Goal: Ask a question

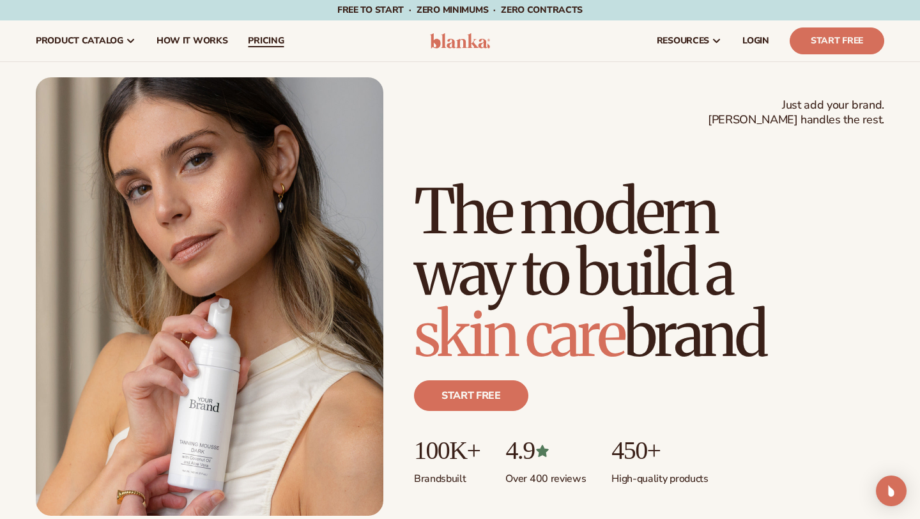
click at [259, 44] on span "pricing" at bounding box center [266, 41] width 36 height 10
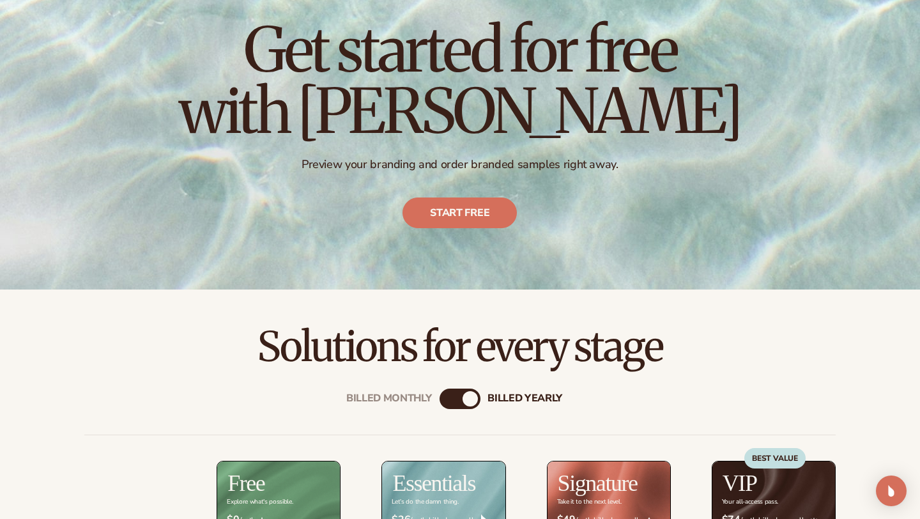
scroll to position [195, 0]
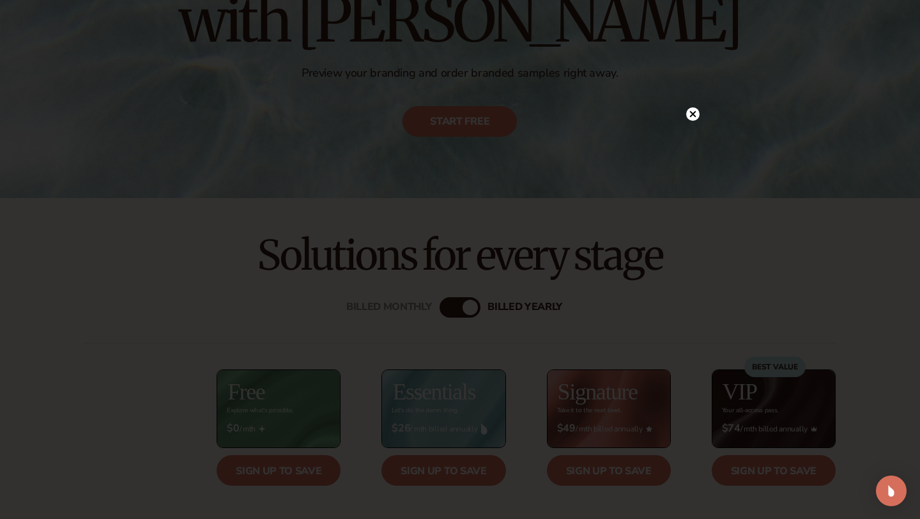
click at [694, 117] on circle at bounding box center [692, 113] width 13 height 13
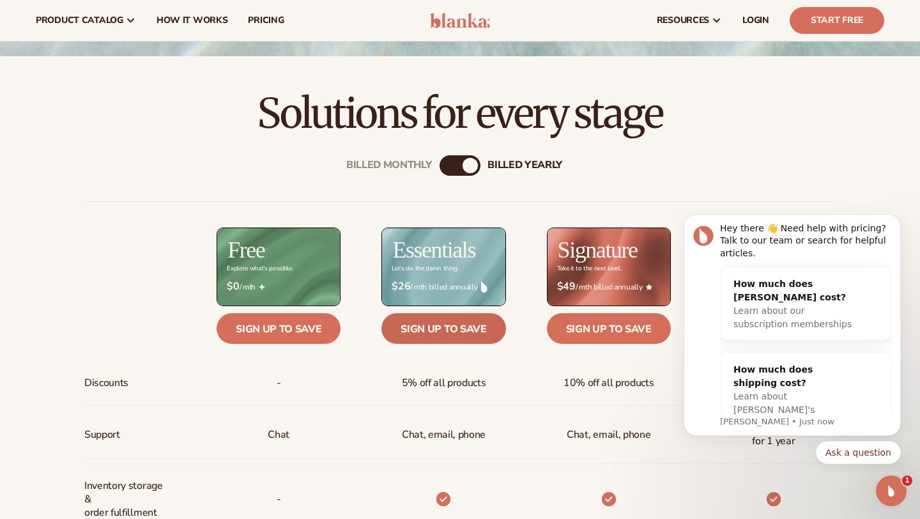
scroll to position [0, 0]
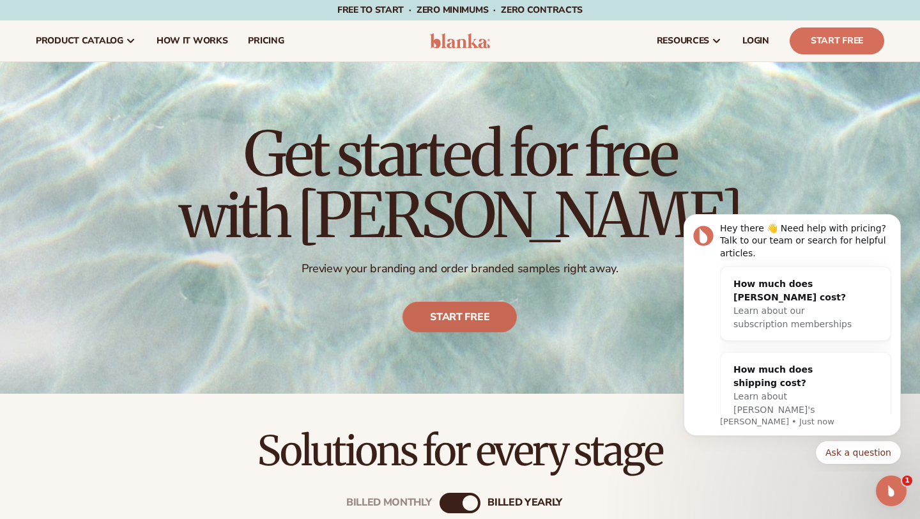
click at [467, 308] on link "Start free" at bounding box center [460, 316] width 114 height 31
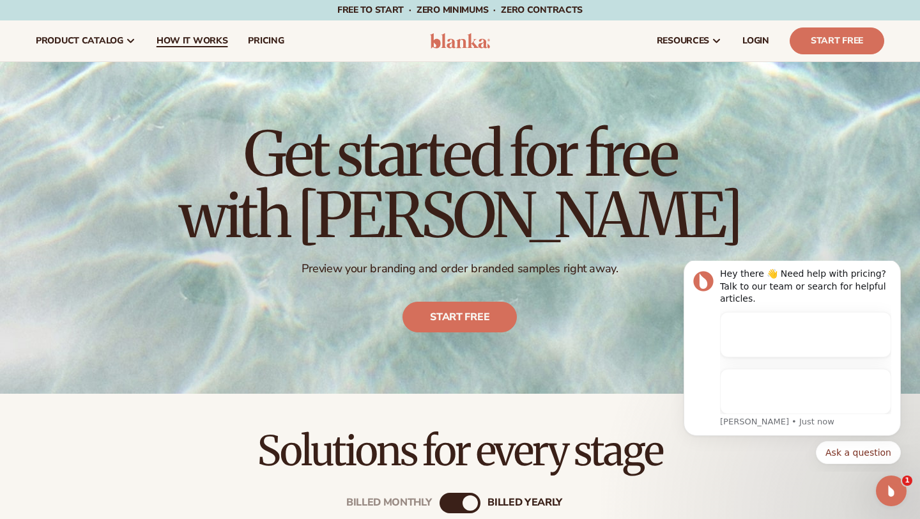
click at [168, 41] on span "How It Works" at bounding box center [192, 41] width 72 height 10
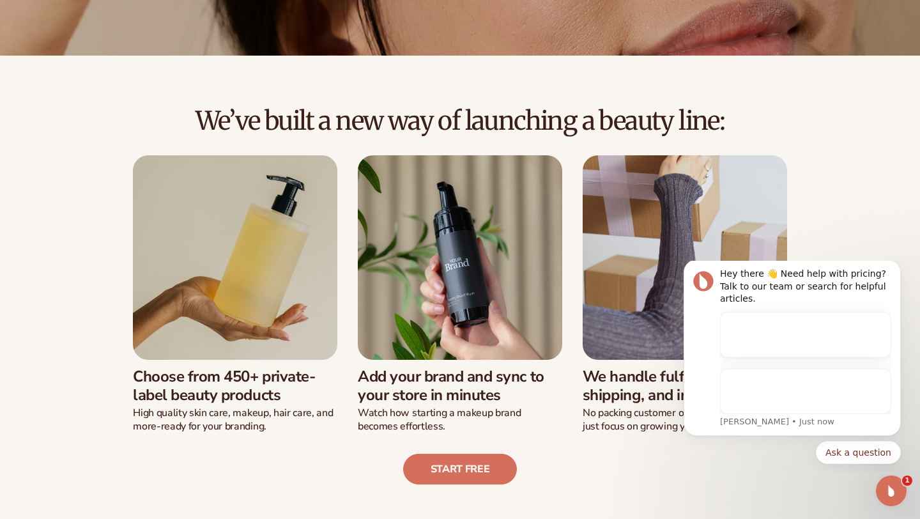
scroll to position [213, 0]
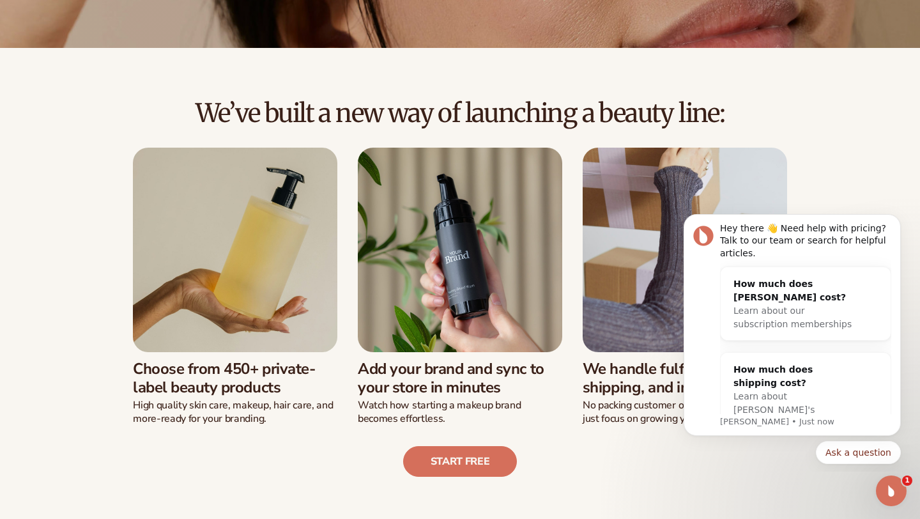
click at [213, 386] on h3 "Choose from 450+ private-label beauty products" at bounding box center [235, 378] width 204 height 37
click at [895, 221] on icon "Dismiss notification" at bounding box center [896, 217] width 7 height 7
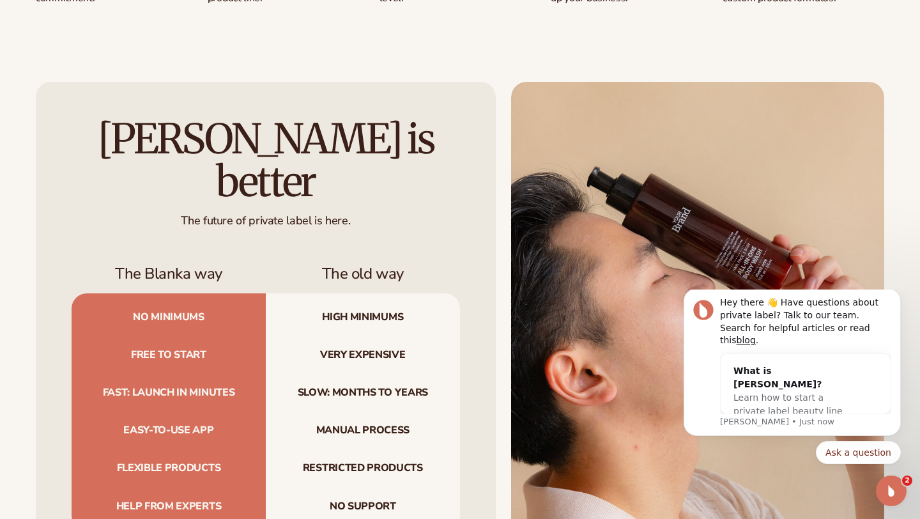
scroll to position [1146, 0]
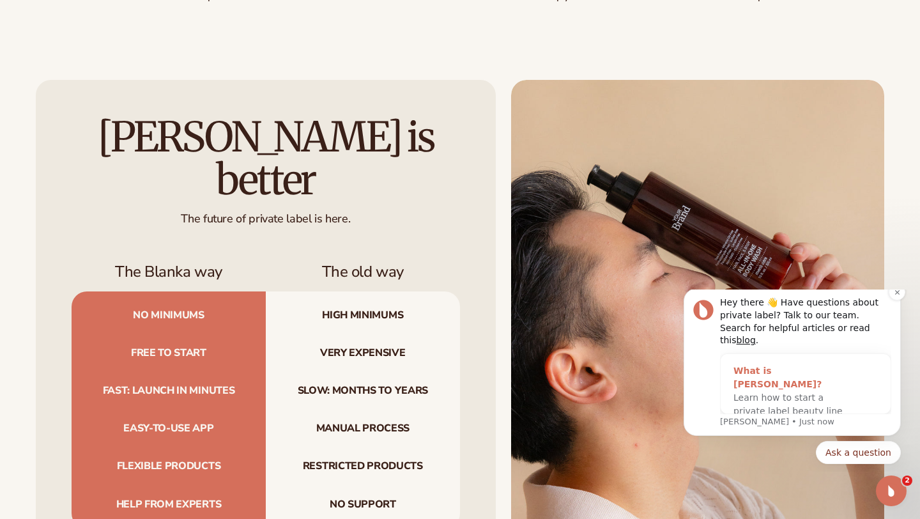
click at [785, 392] on span "Learn how to start a private label beauty line with [PERSON_NAME]" at bounding box center [787, 410] width 109 height 37
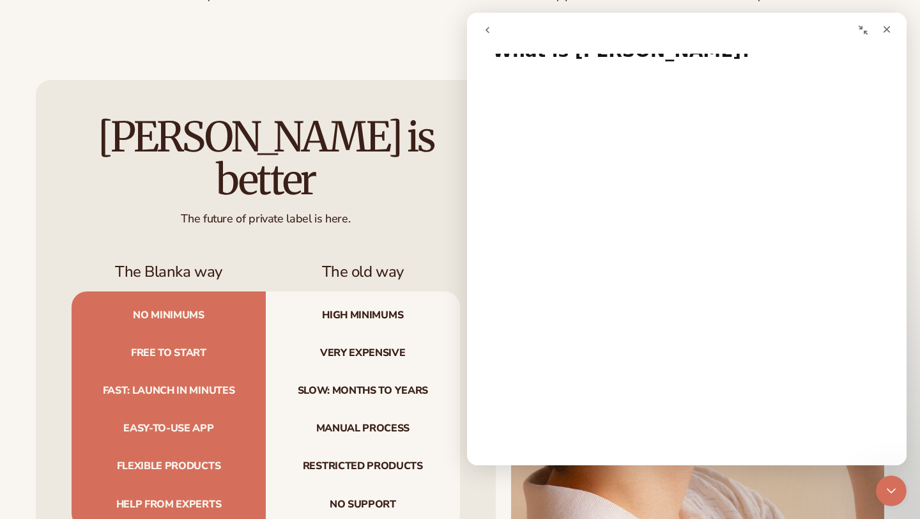
scroll to position [30, 0]
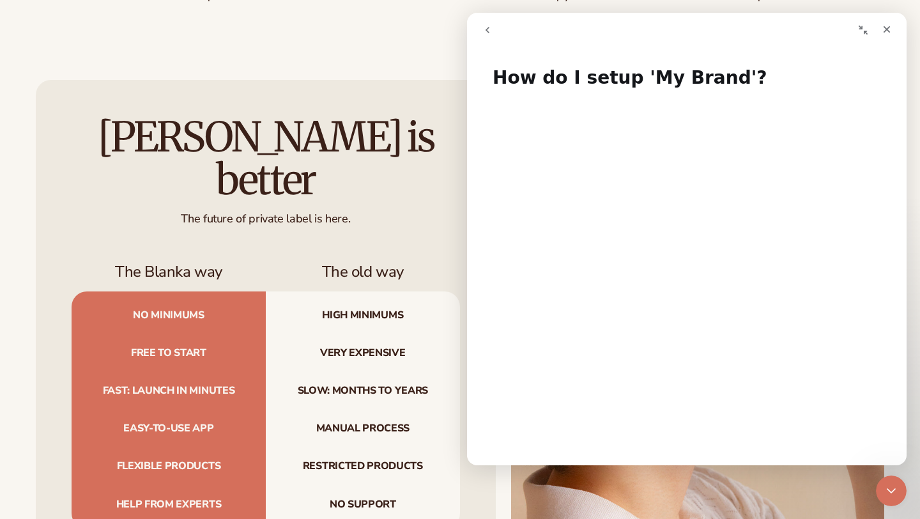
click at [489, 29] on icon "go back" at bounding box center [487, 30] width 10 height 10
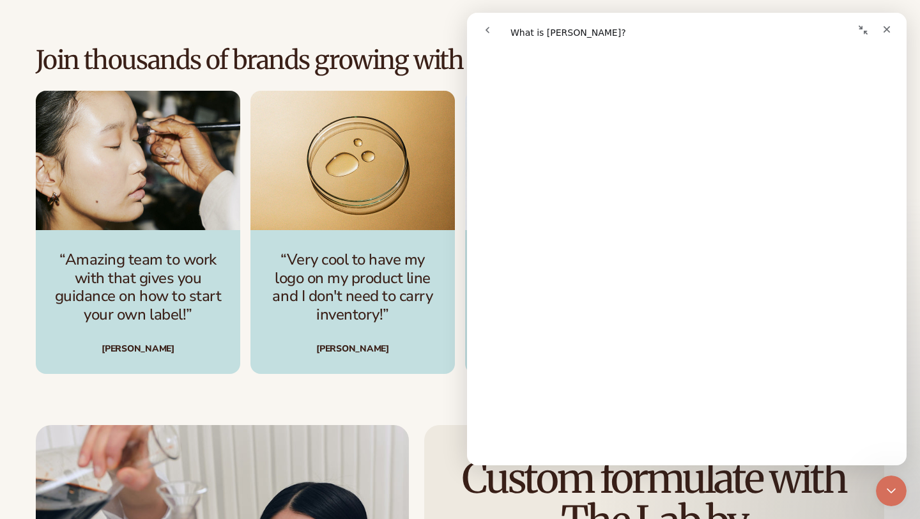
scroll to position [591, 0]
click at [363, 298] on p "“Very cool to have my logo on my product line and I don't need to carry invento…" at bounding box center [353, 286] width 174 height 73
click at [298, 299] on p "“Very cool to have my logo on my product line and I don't need to carry invento…" at bounding box center [353, 286] width 174 height 73
click at [883, 28] on icon "Close" at bounding box center [886, 29] width 10 height 10
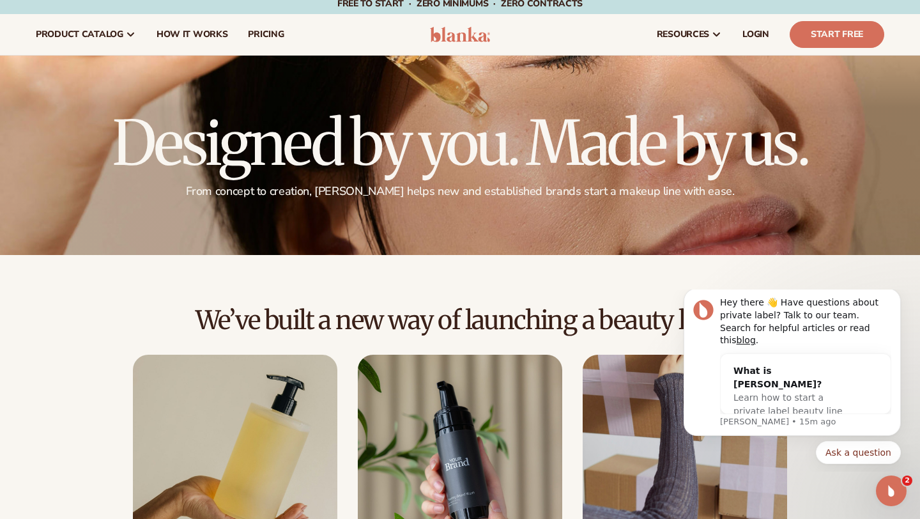
scroll to position [0, 0]
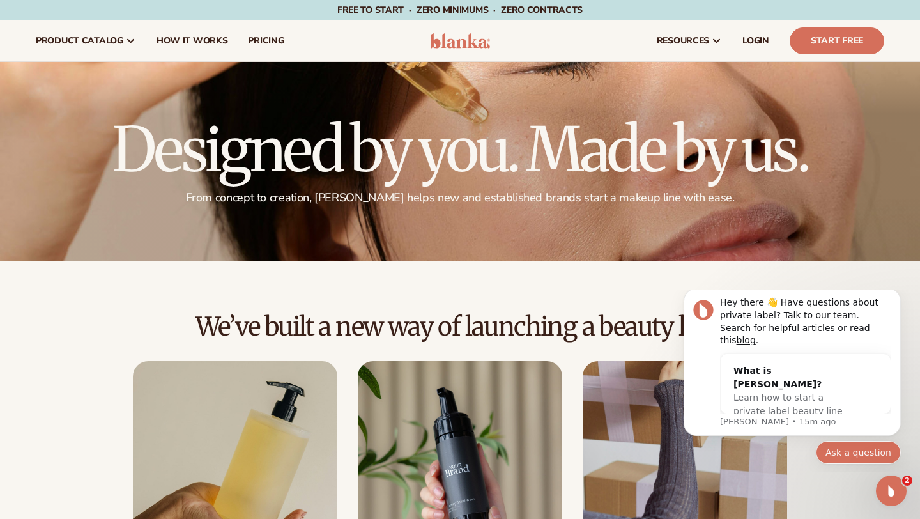
click at [846, 452] on button "Ask a question" at bounding box center [857, 452] width 85 height 23
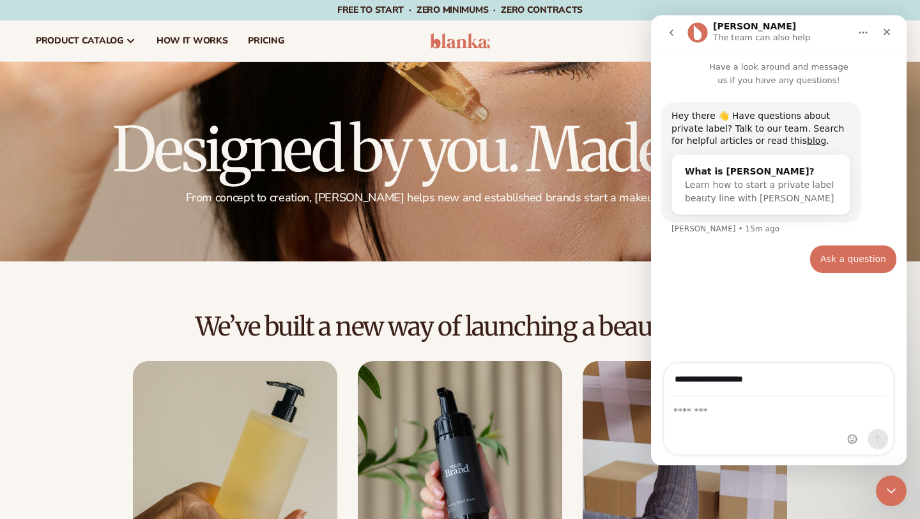
drag, startPoint x: 813, startPoint y: 380, endPoint x: 662, endPoint y: 381, distance: 150.7
click at [662, 381] on div "**********" at bounding box center [778, 409] width 255 height 92
type input "**********"
click at [705, 417] on textarea "Message…" at bounding box center [778, 408] width 229 height 22
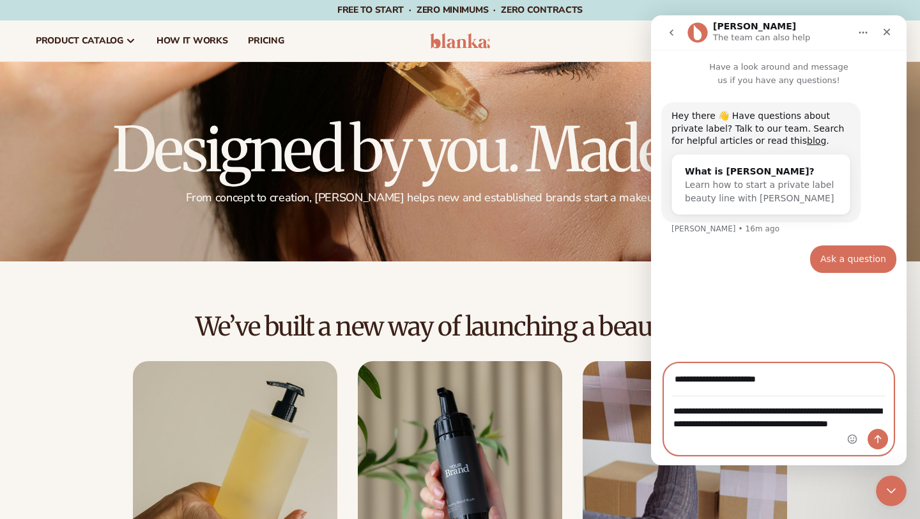
type textarea "**********"
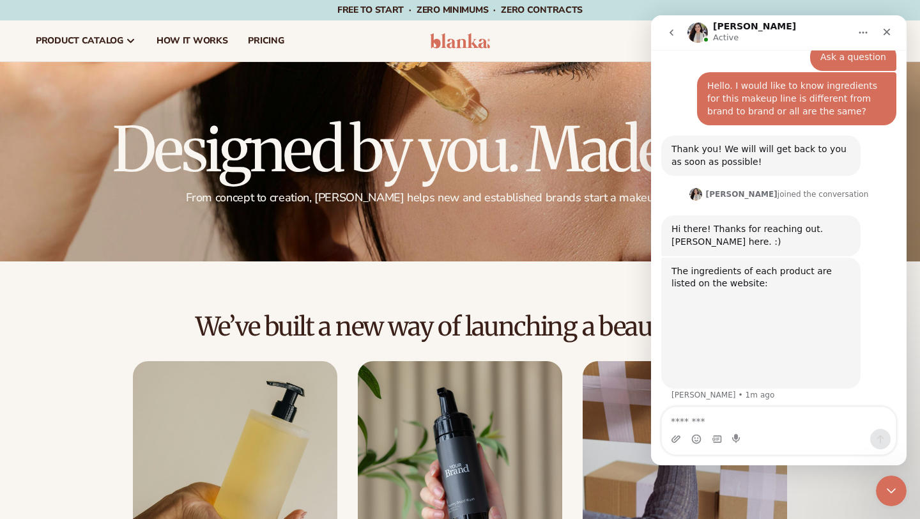
scroll to position [197, 0]
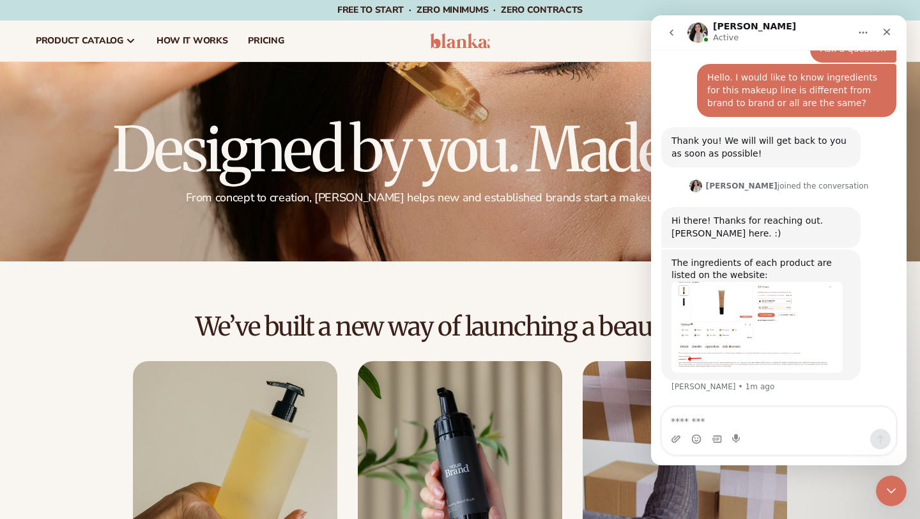
click at [743, 307] on img "Rochelle says…" at bounding box center [756, 327] width 171 height 91
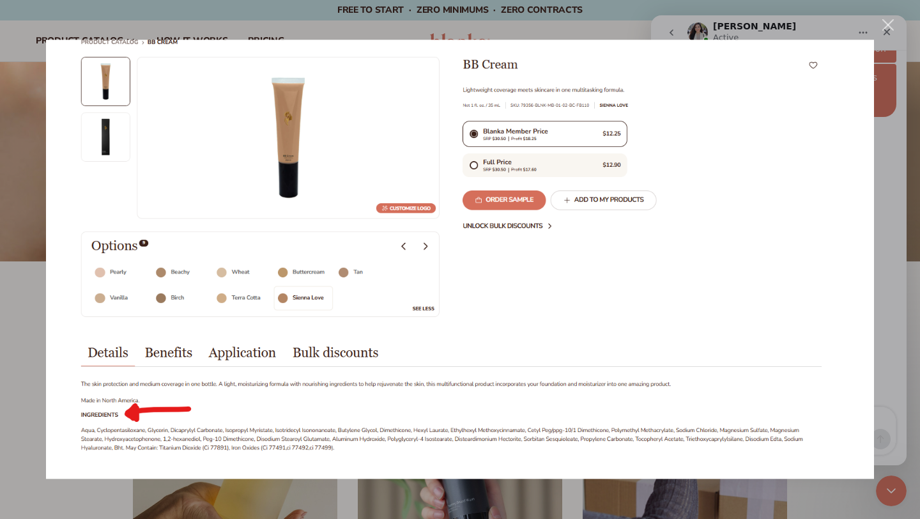
scroll to position [0, 0]
click at [893, 20] on div "Close" at bounding box center [888, 25] width 12 height 12
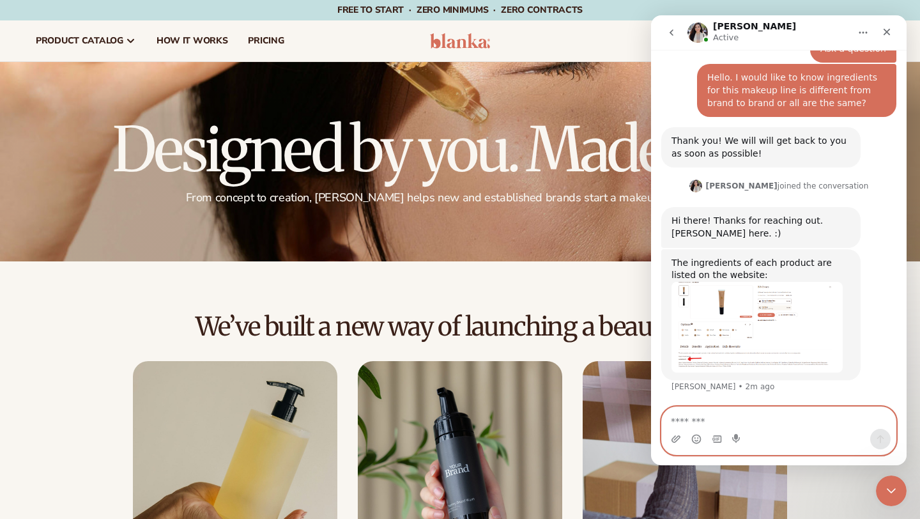
click at [718, 422] on textarea "Message…" at bounding box center [779, 418] width 234 height 22
type textarea "*"
type textarea "**********"
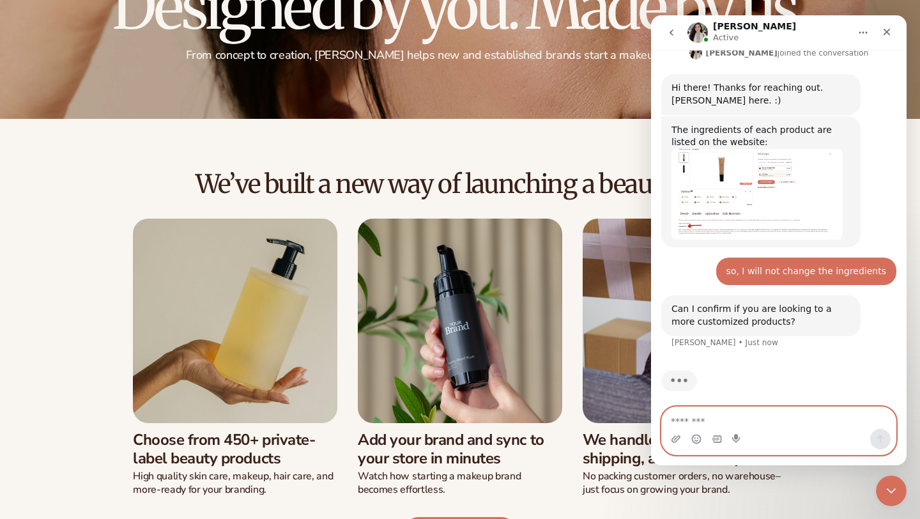
scroll to position [335, 0]
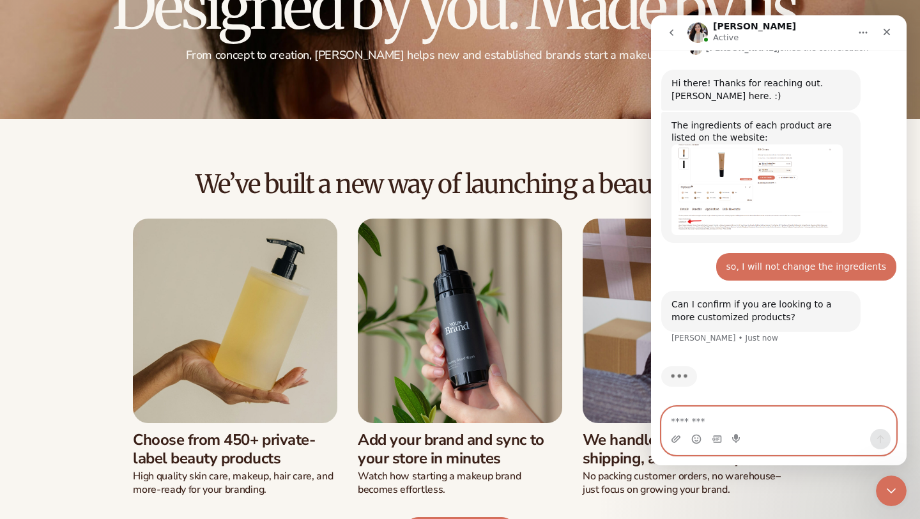
click at [755, 420] on textarea "Message…" at bounding box center [779, 418] width 234 height 22
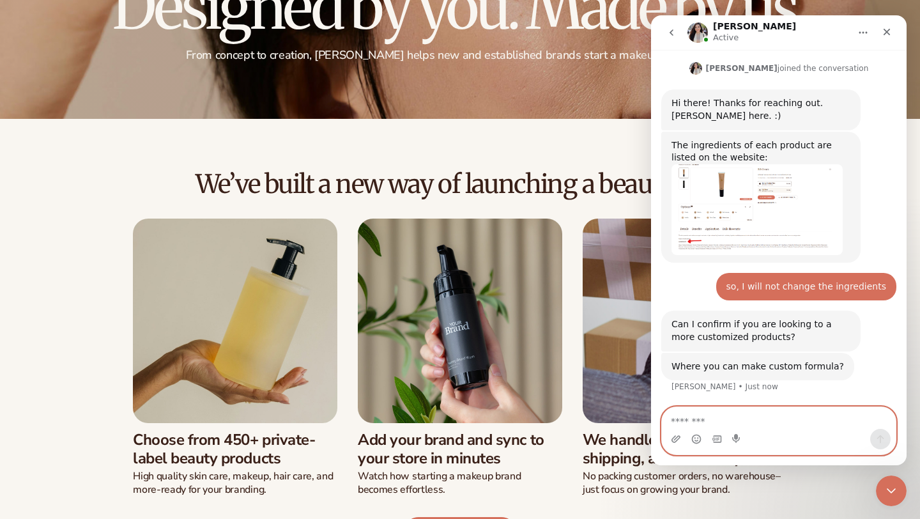
scroll to position [315, 0]
type textarea "*"
type textarea "**********"
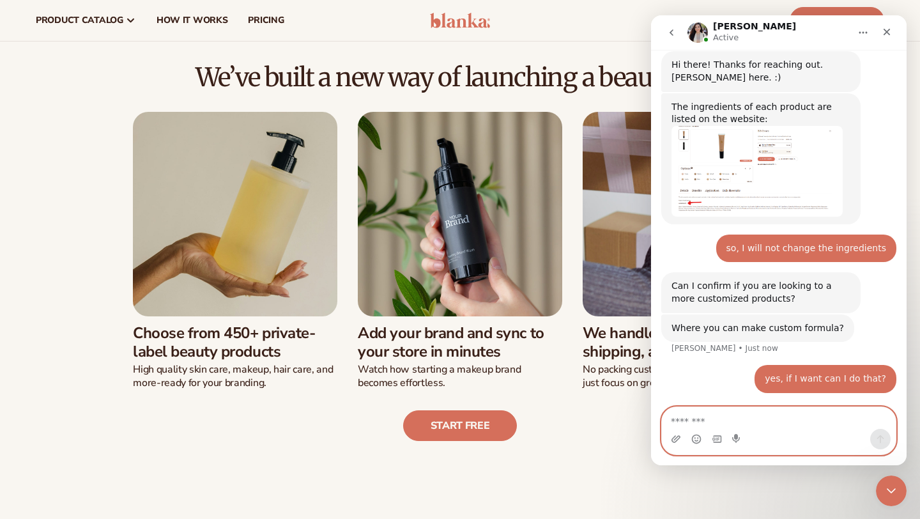
scroll to position [248, 0]
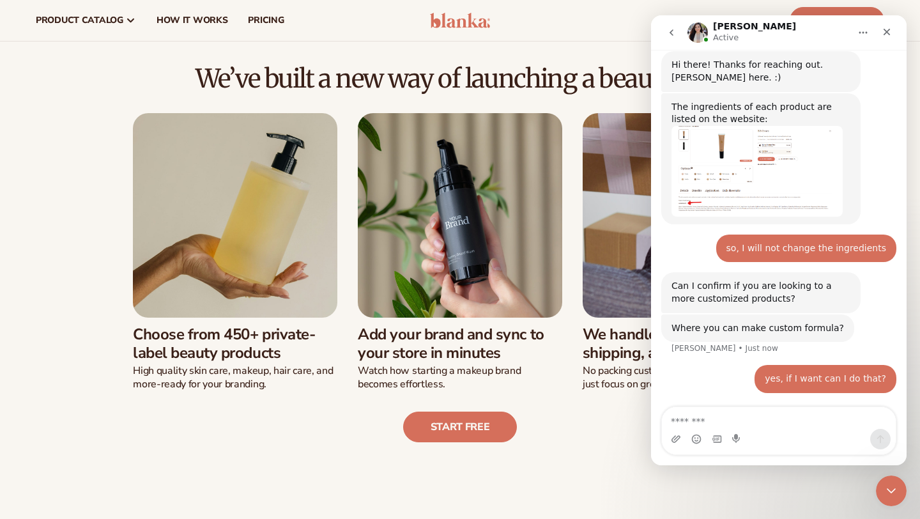
click at [484, 248] on img at bounding box center [460, 215] width 204 height 204
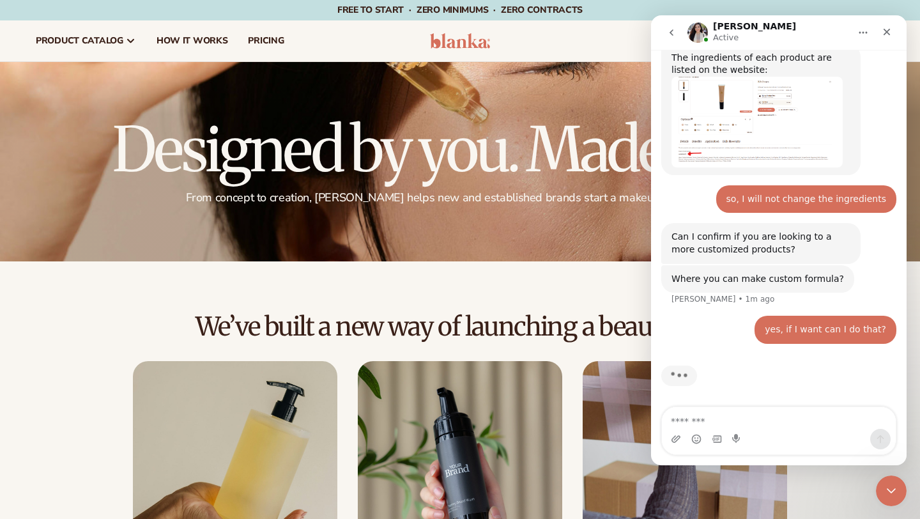
scroll to position [353, 0]
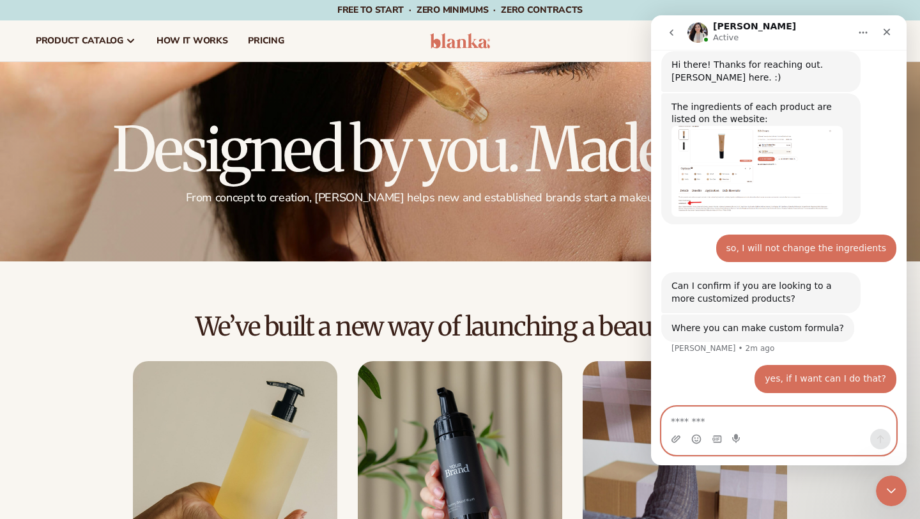
click at [754, 427] on textarea "Message…" at bounding box center [779, 418] width 234 height 22
click at [720, 420] on textarea "Message…" at bounding box center [779, 418] width 234 height 22
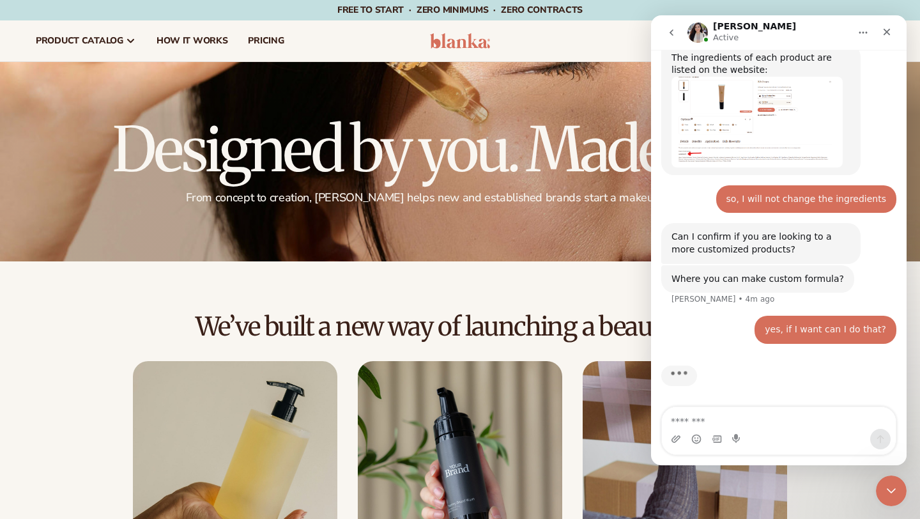
click at [765, 110] on img "Rochelle says…" at bounding box center [756, 122] width 171 height 91
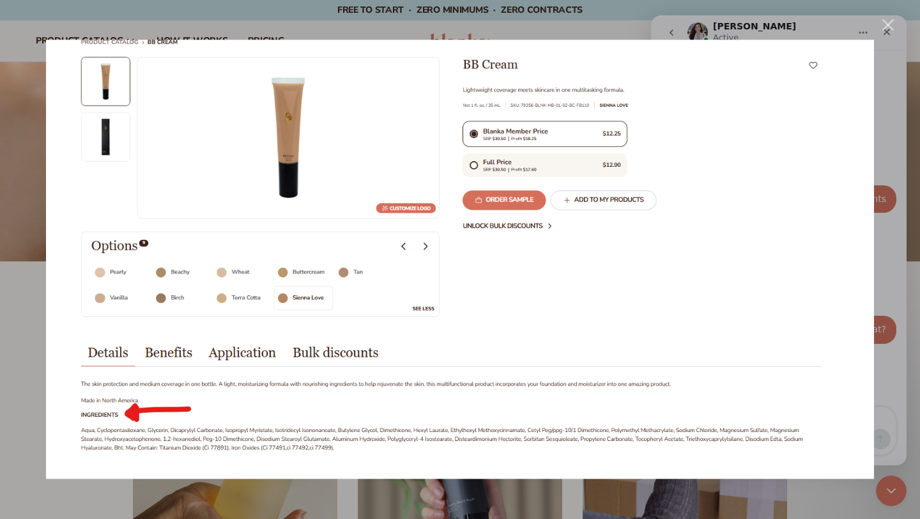
scroll to position [0, 0]
click at [891, 26] on div "Close" at bounding box center [888, 25] width 12 height 12
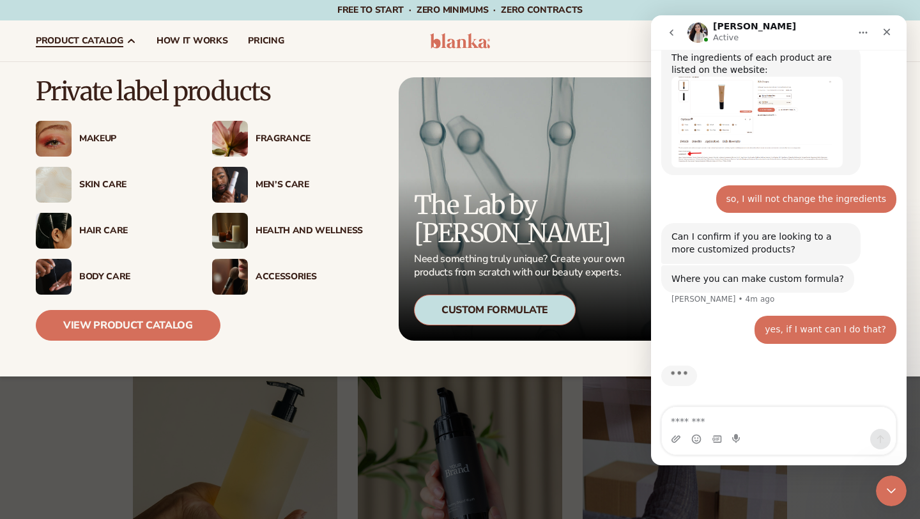
click at [112, 230] on div "Hair Care" at bounding box center [132, 230] width 107 height 11
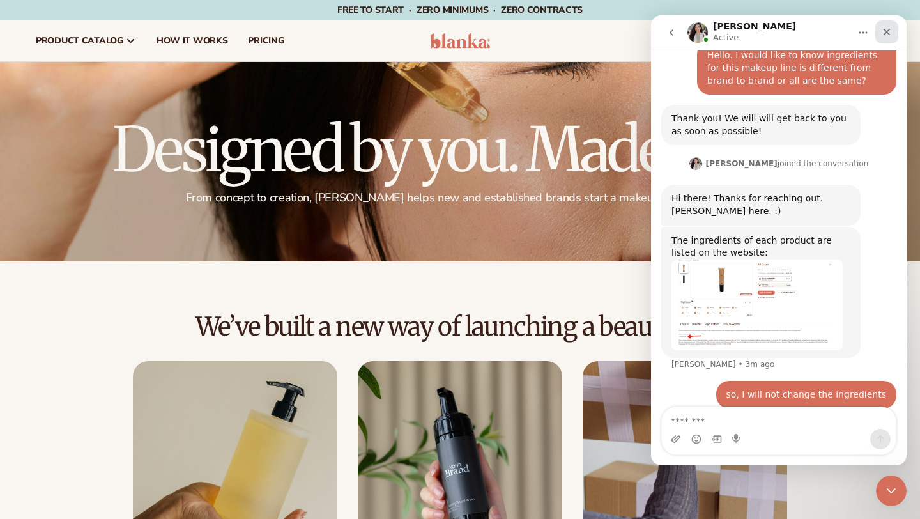
scroll to position [235, 0]
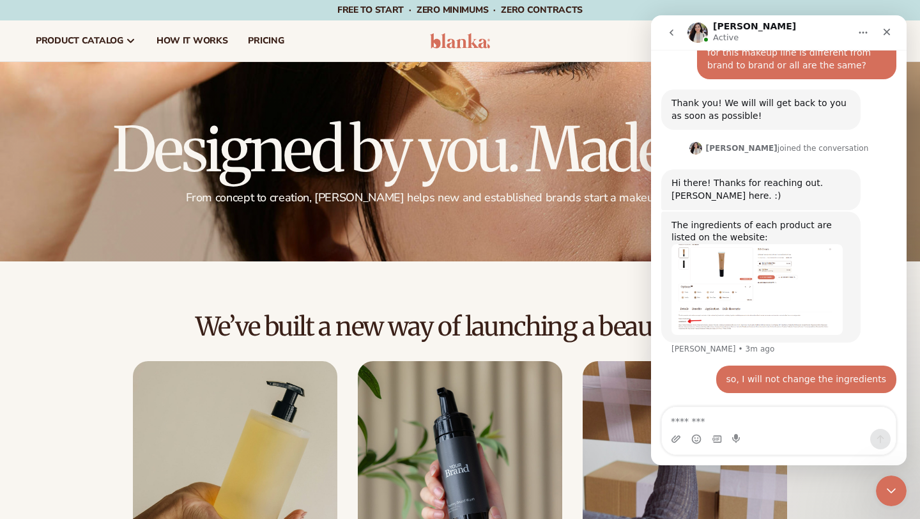
click at [866, 33] on icon "Home" at bounding box center [863, 33] width 8 height 2
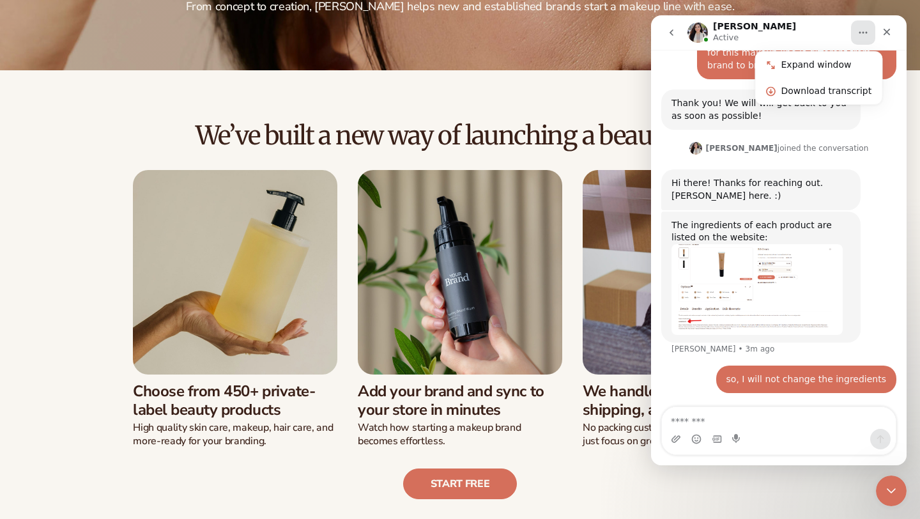
scroll to position [196, 0]
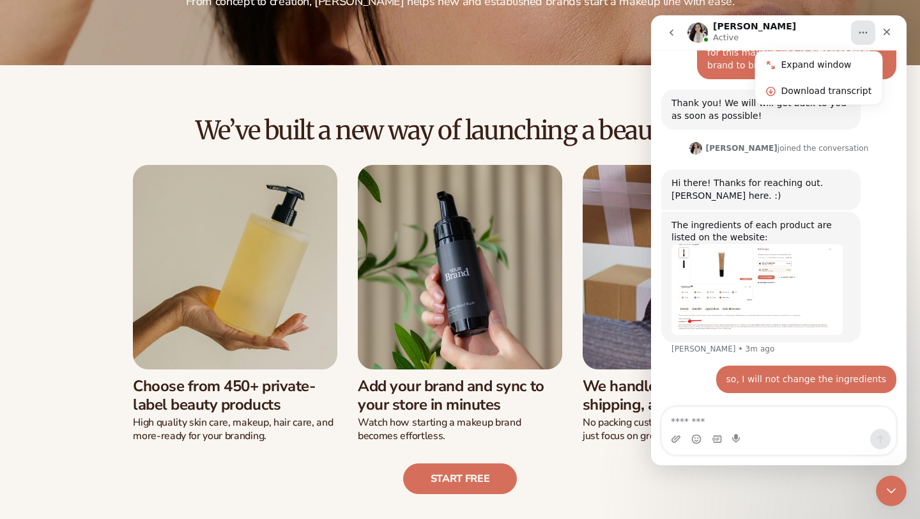
click at [488, 308] on img at bounding box center [460, 267] width 204 height 204
click at [435, 405] on h3 "Add your brand and sync to your store in minutes" at bounding box center [460, 395] width 204 height 37
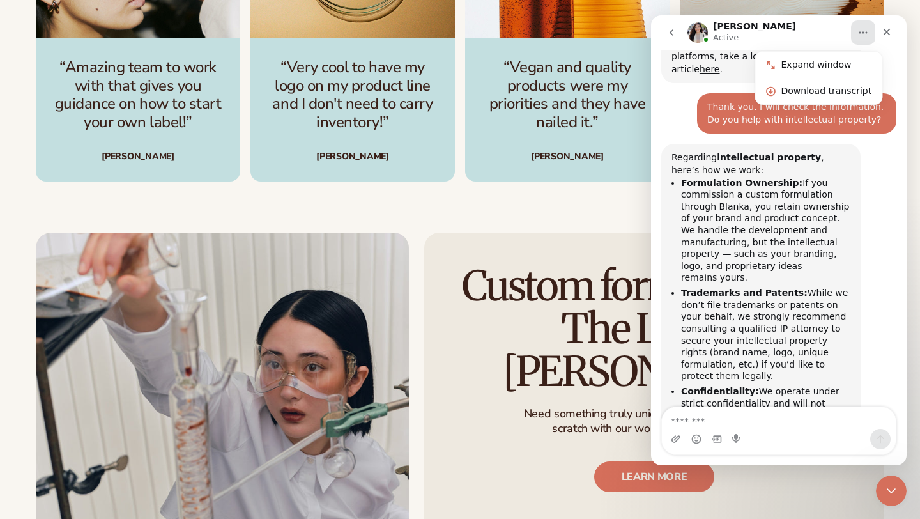
scroll to position [1524, 0]
click at [838, 287] on li "Trademarks and Patents: While we don’t file trademarks or patents on your behal…" at bounding box center [765, 334] width 169 height 95
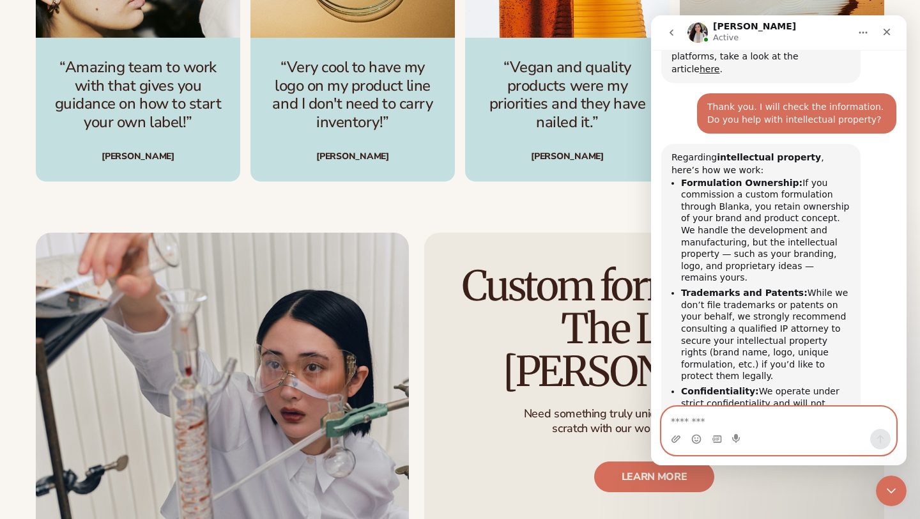
click at [731, 416] on textarea "Message…" at bounding box center [779, 418] width 234 height 22
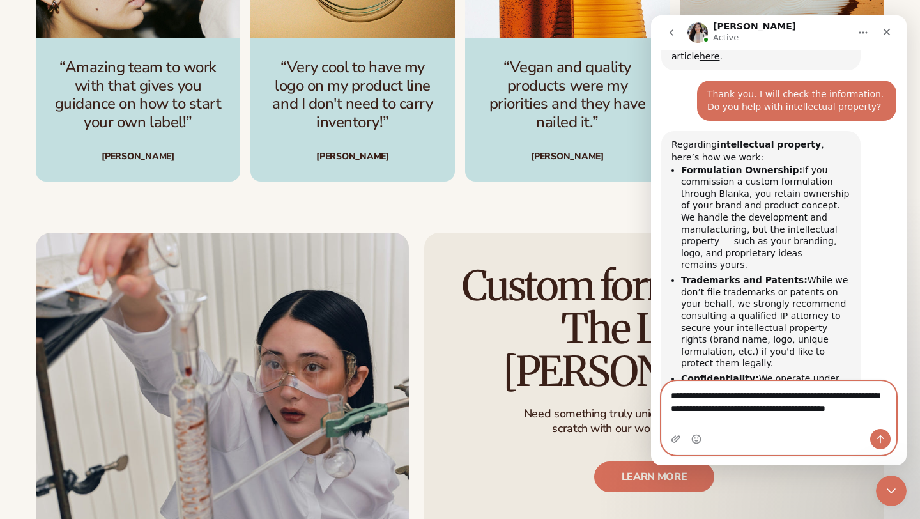
scroll to position [1550, 0]
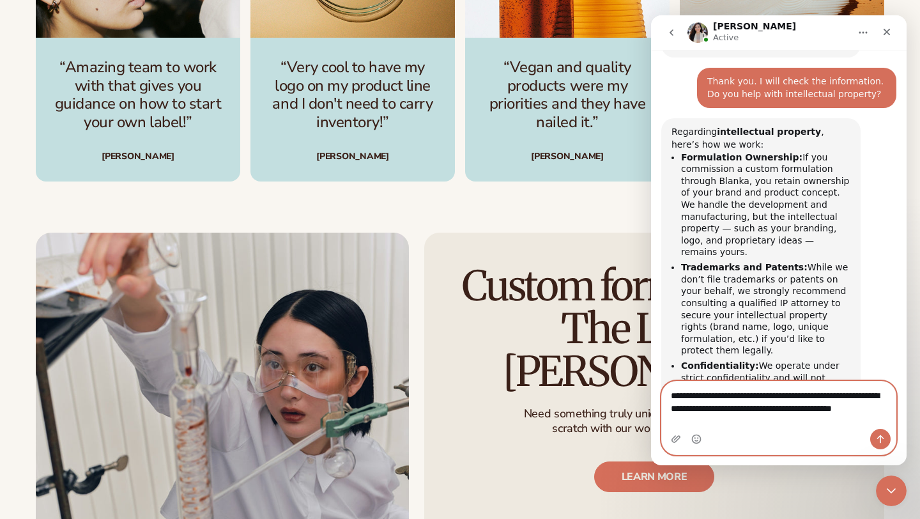
type textarea "**********"
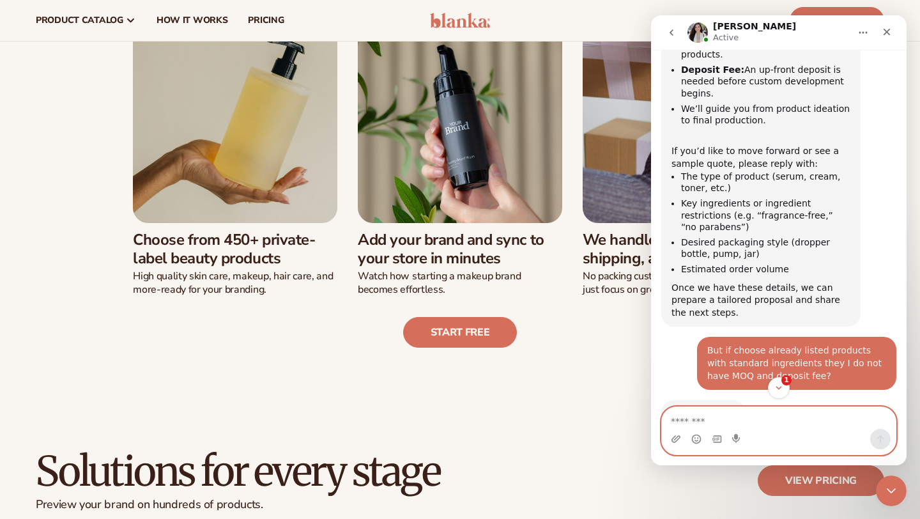
scroll to position [340, 0]
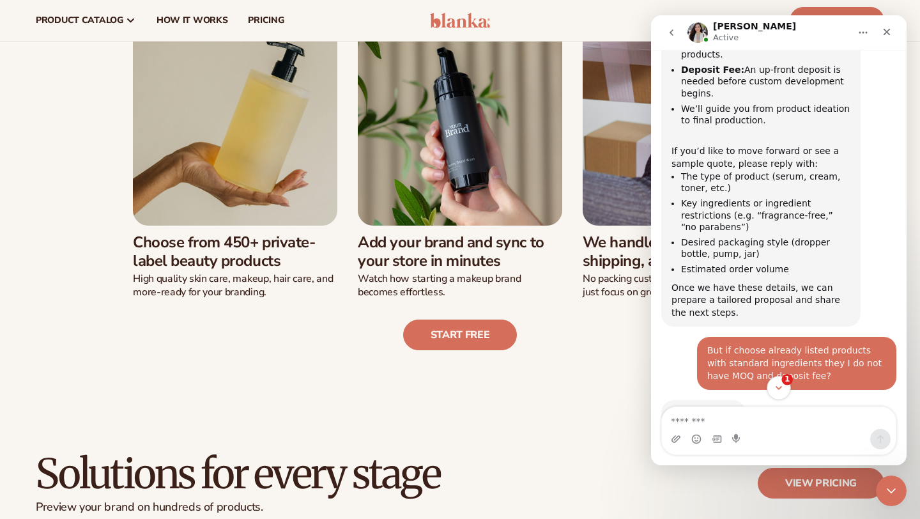
click at [786, 383] on span "1" at bounding box center [786, 379] width 11 height 11
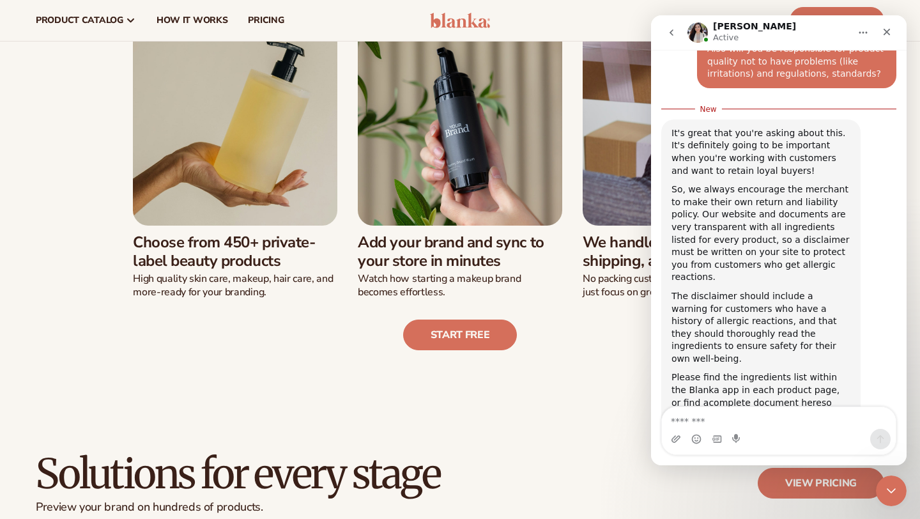
scroll to position [1966, 0]
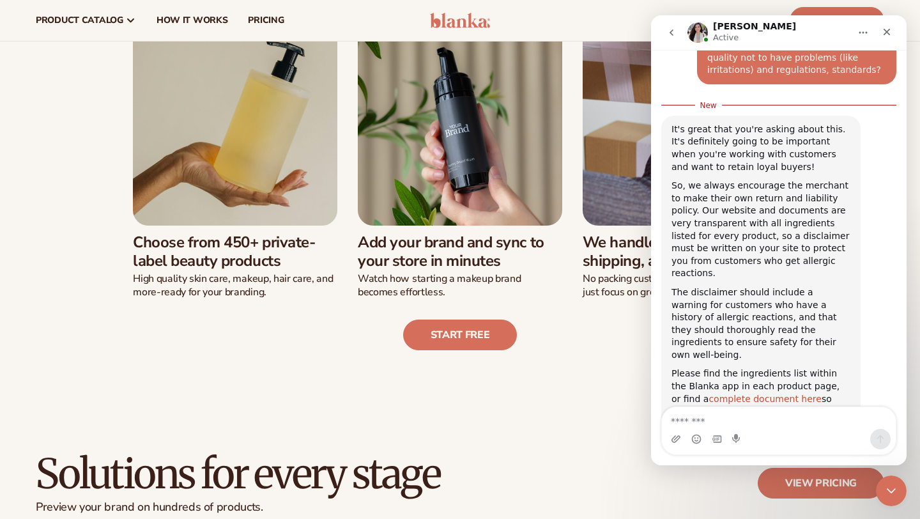
click at [748, 393] on link "complete document here" at bounding box center [764, 398] width 112 height 10
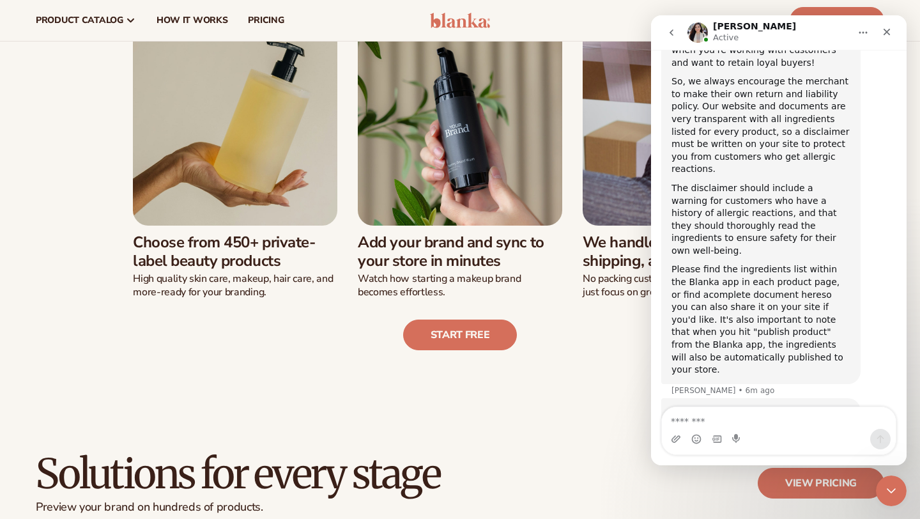
scroll to position [2112, 0]
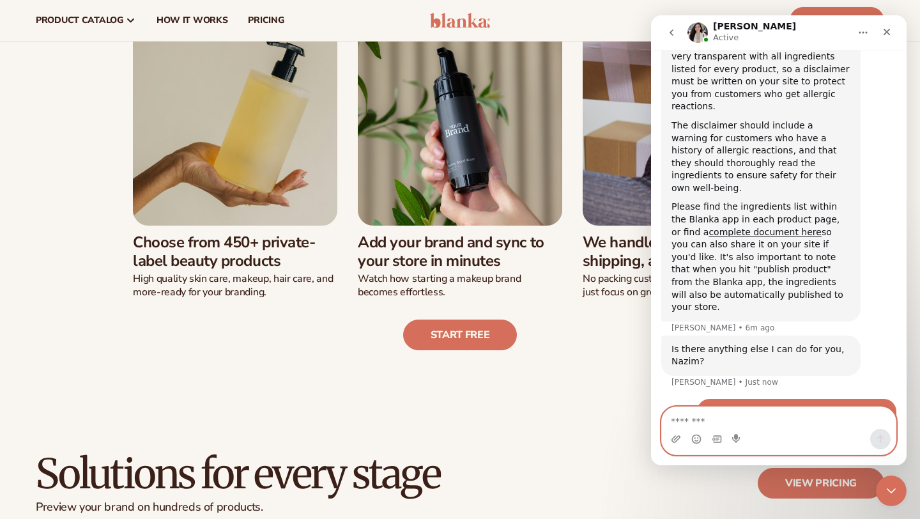
click at [735, 423] on textarea "Message…" at bounding box center [779, 418] width 234 height 22
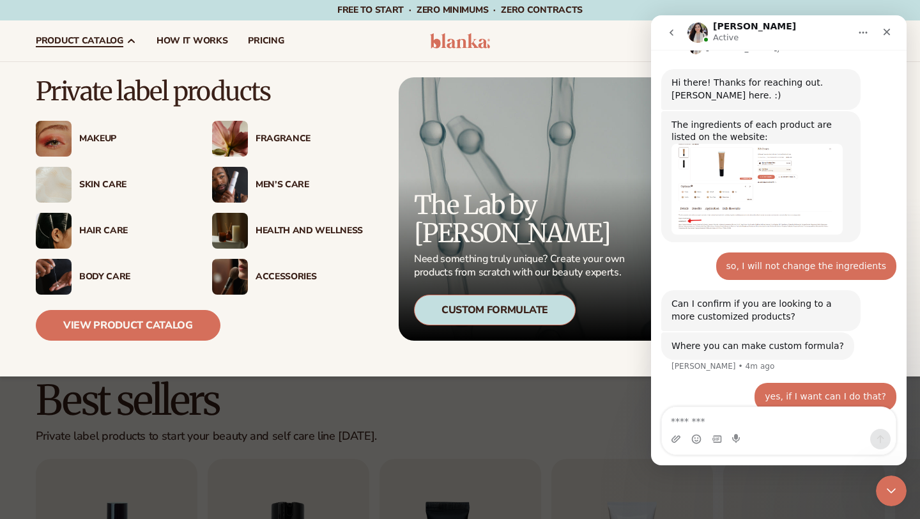
scroll to position [338, 0]
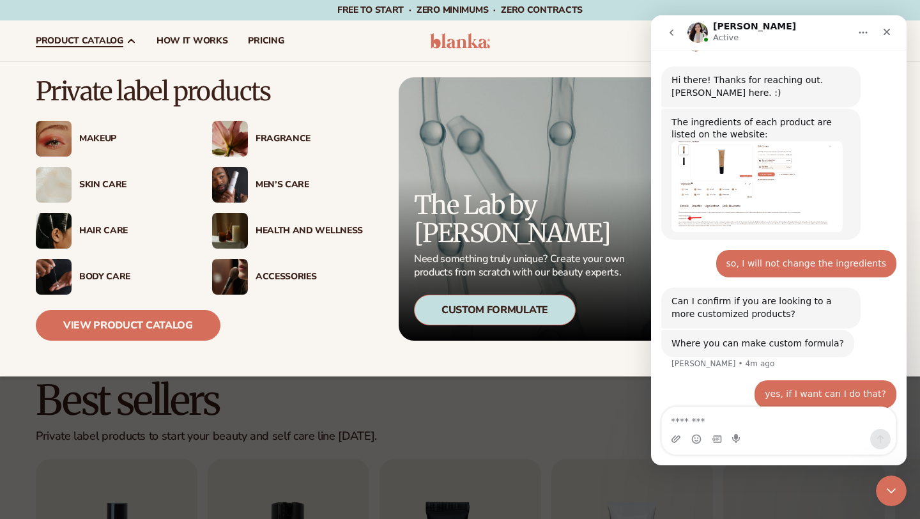
click at [294, 231] on div "Health And Wellness" at bounding box center [308, 230] width 107 height 11
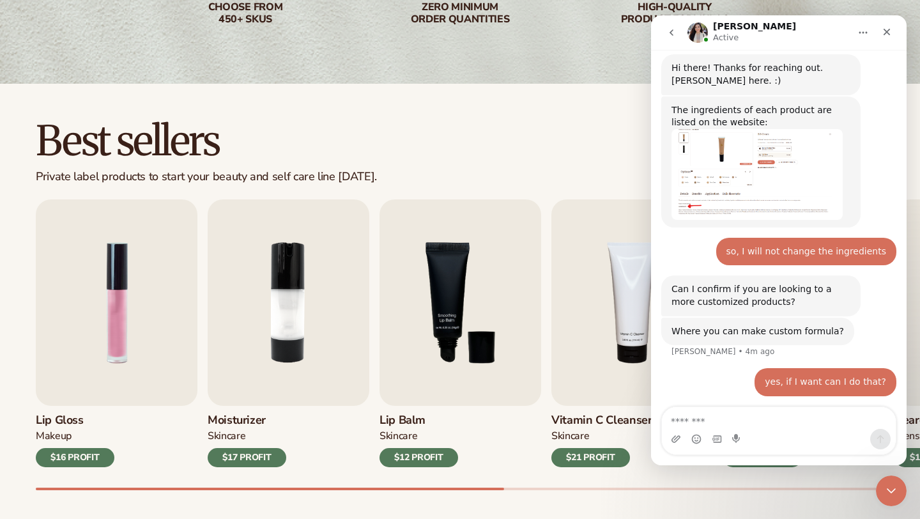
scroll to position [353, 0]
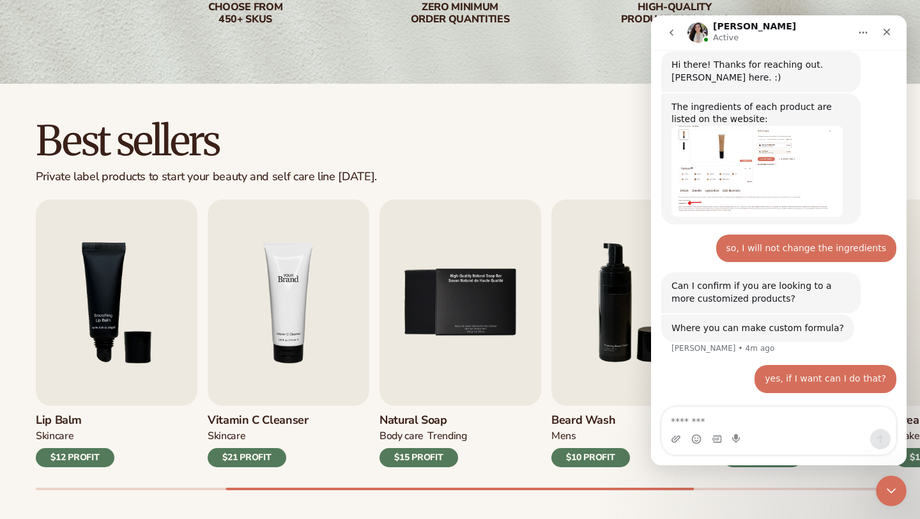
click at [265, 317] on img "4 / 9" at bounding box center [289, 302] width 162 height 206
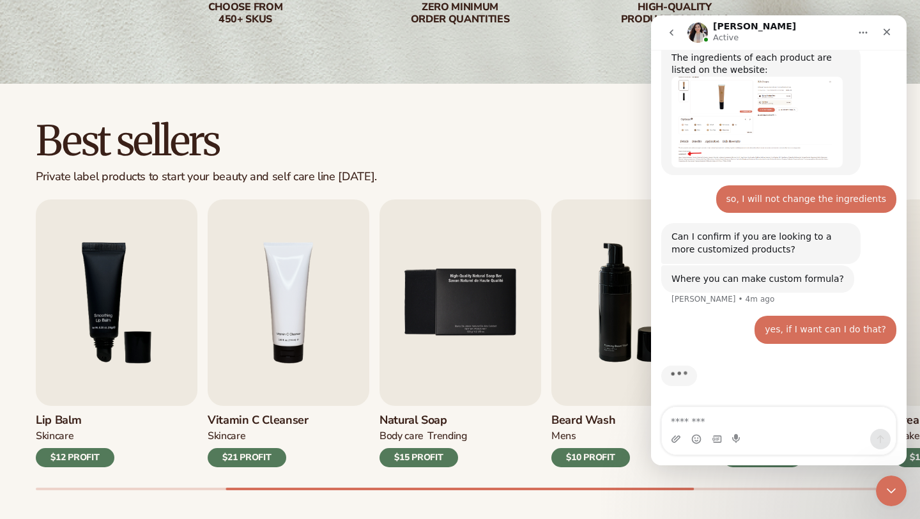
click at [262, 413] on h3 "Vitamin C Cleanser" at bounding box center [258, 420] width 101 height 14
click at [308, 303] on img "4 / 9" at bounding box center [289, 302] width 162 height 206
click at [294, 315] on img "4 / 9" at bounding box center [289, 302] width 162 height 206
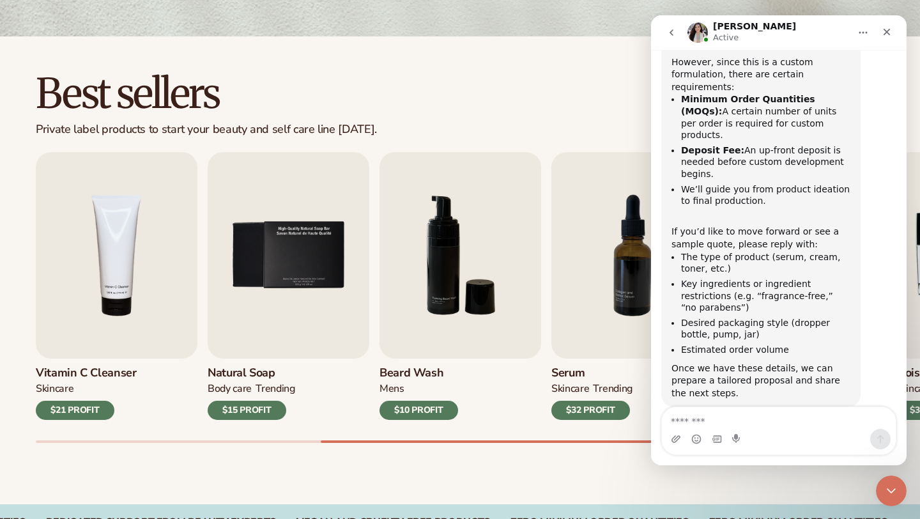
scroll to position [881, 0]
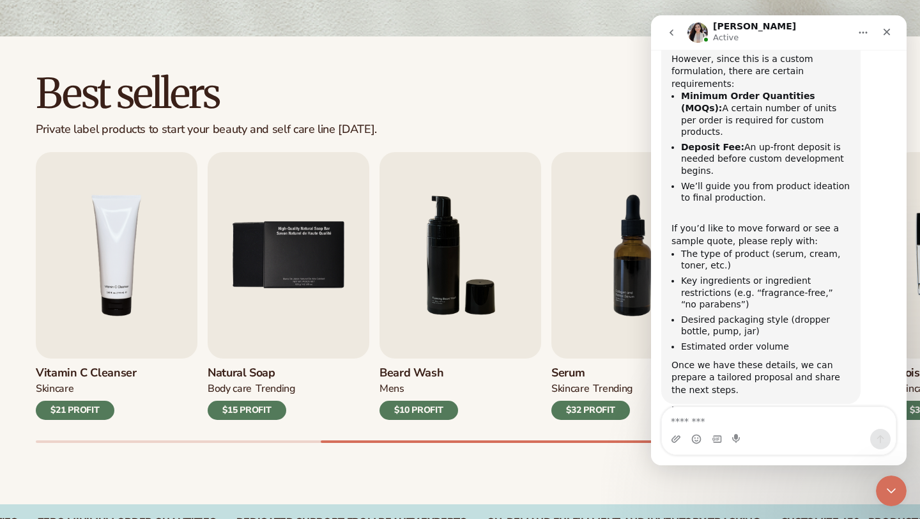
click at [585, 418] on div "$32 PROFIT" at bounding box center [590, 409] width 79 height 19
click at [585, 415] on div "$32 PROFIT" at bounding box center [590, 409] width 79 height 19
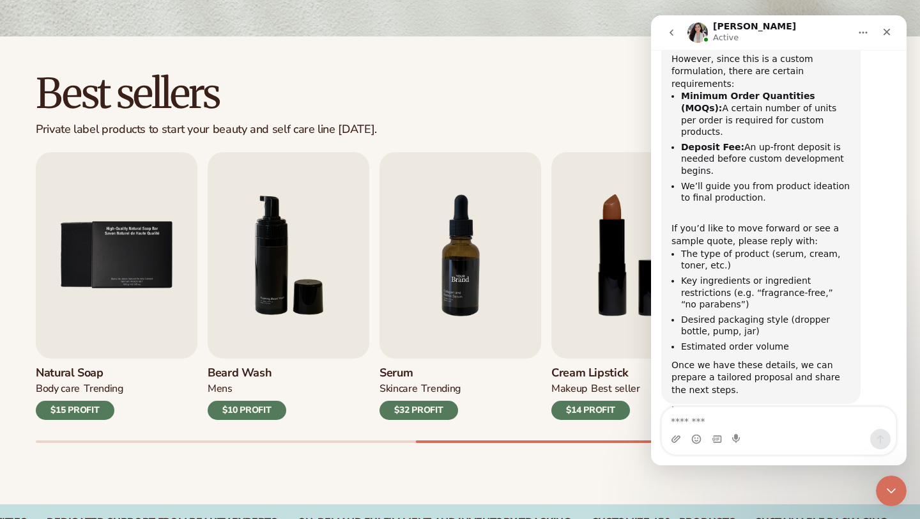
click at [455, 298] on img "7 / 9" at bounding box center [460, 255] width 162 height 206
click at [402, 372] on h3 "Serum" at bounding box center [419, 373] width 81 height 14
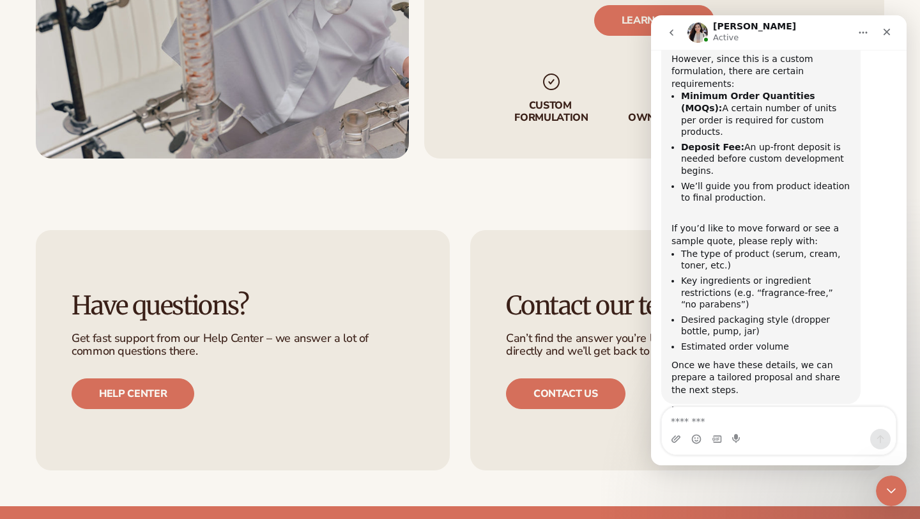
scroll to position [1790, 0]
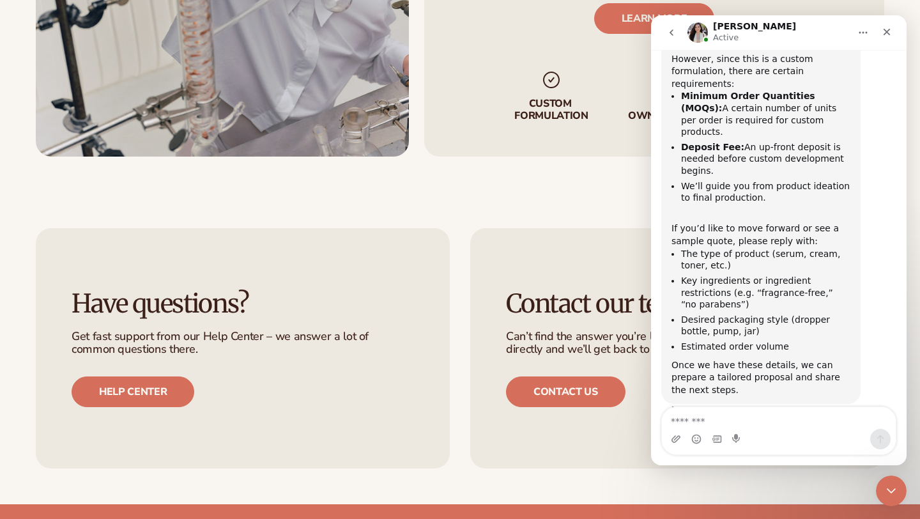
click at [718, 418] on textarea "Message…" at bounding box center [779, 418] width 234 height 22
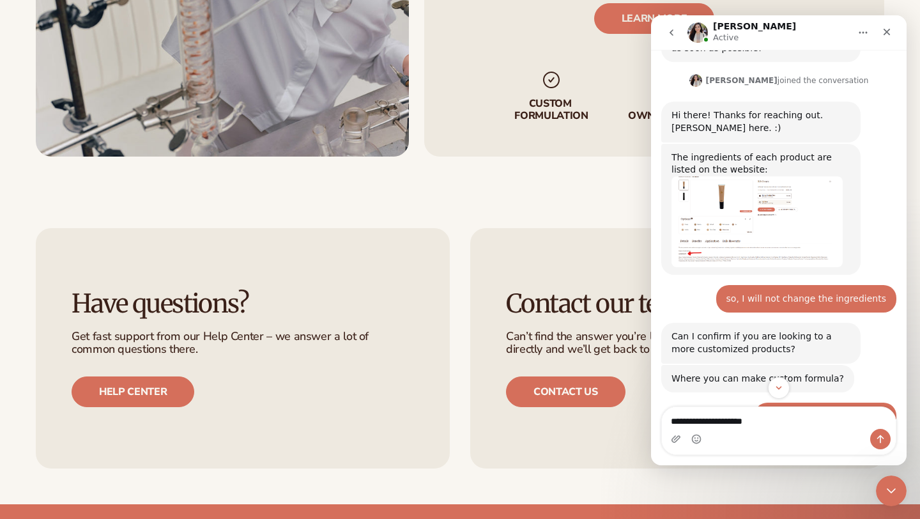
scroll to position [234, 0]
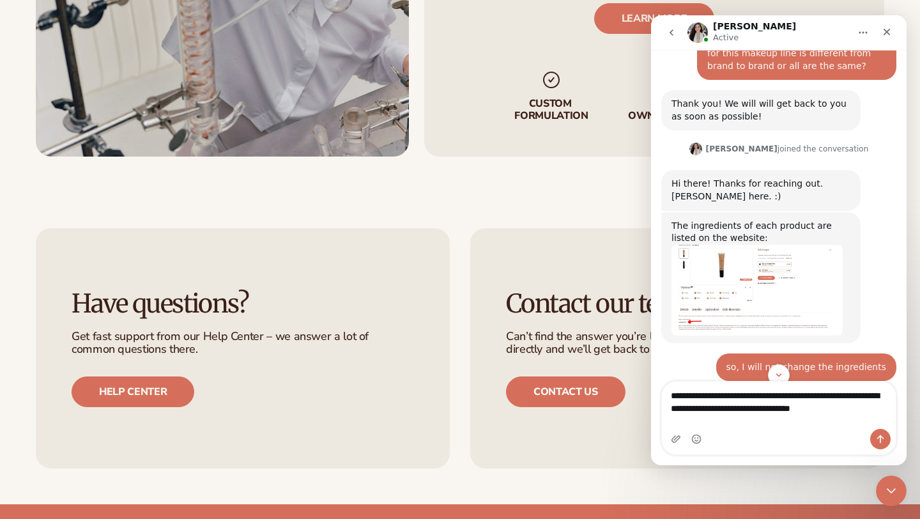
type textarea "**********"
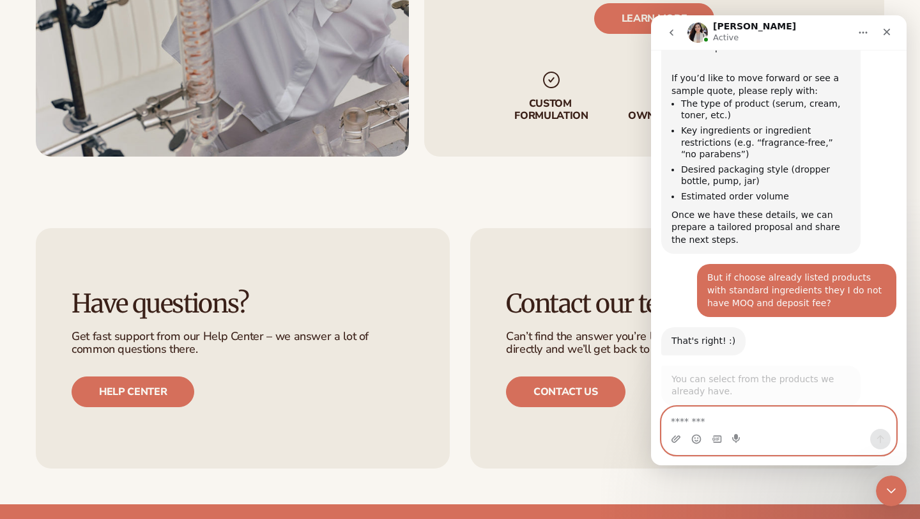
scroll to position [1024, 0]
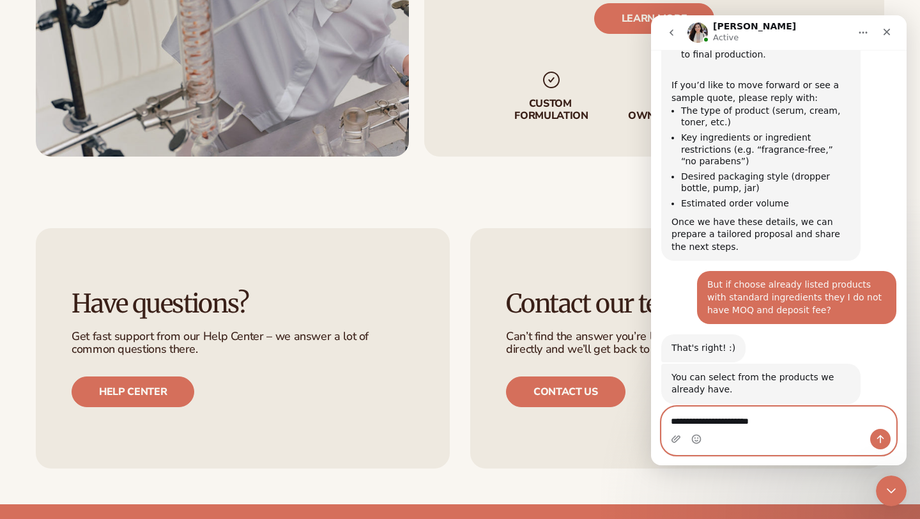
type textarea "**********"
type textarea "*"
paste textarea "**********"
type textarea "**********"
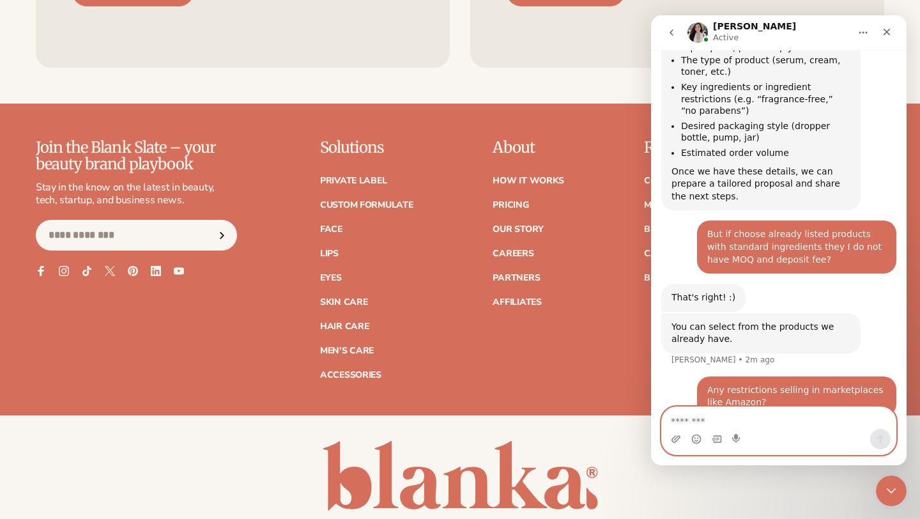
scroll to position [2305, 0]
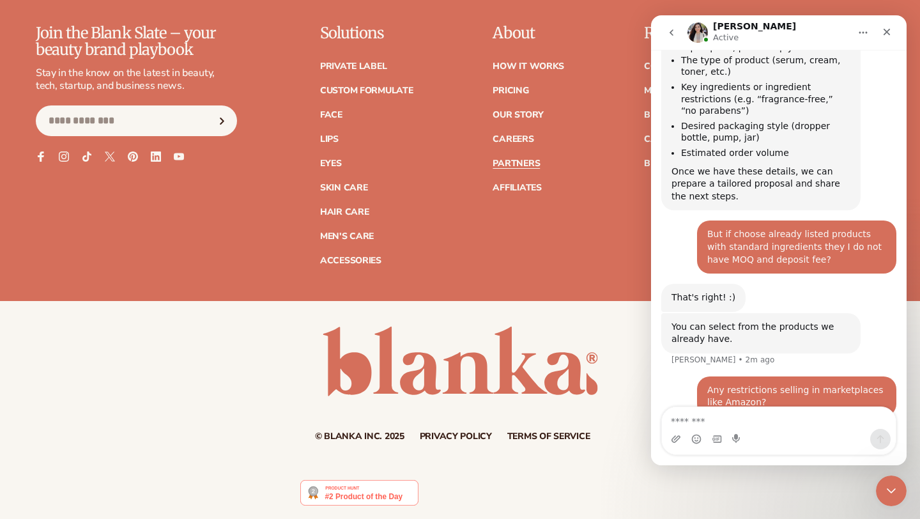
click at [510, 166] on link "Partners" at bounding box center [515, 163] width 47 height 9
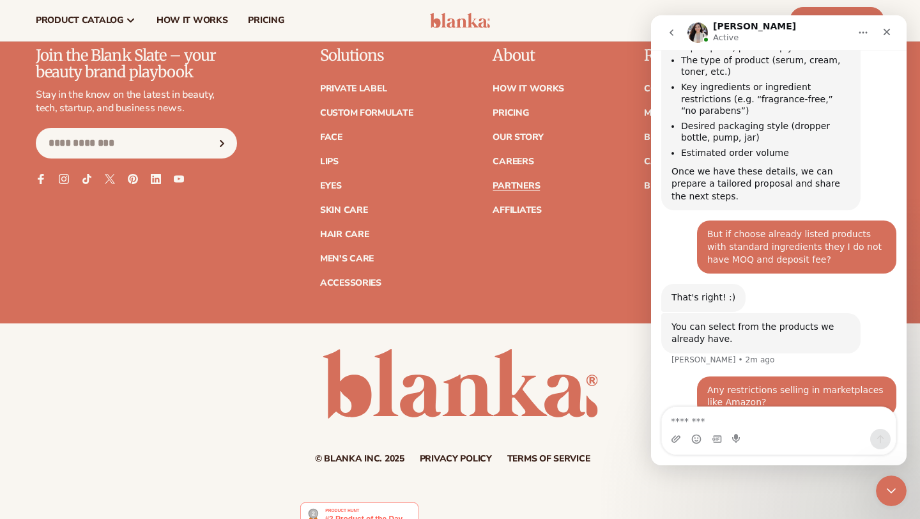
scroll to position [2305, 0]
click at [529, 141] on link "Our Story" at bounding box center [517, 137] width 50 height 9
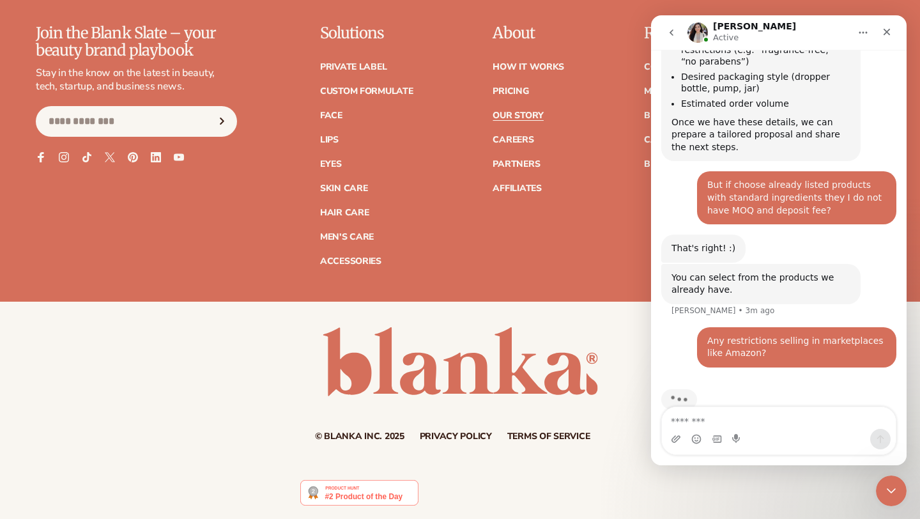
scroll to position [3476, 0]
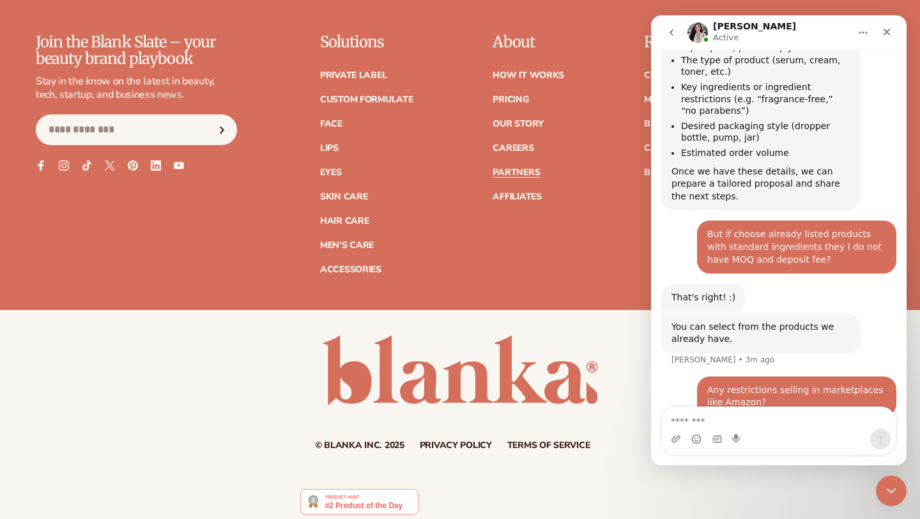
scroll to position [2328, 0]
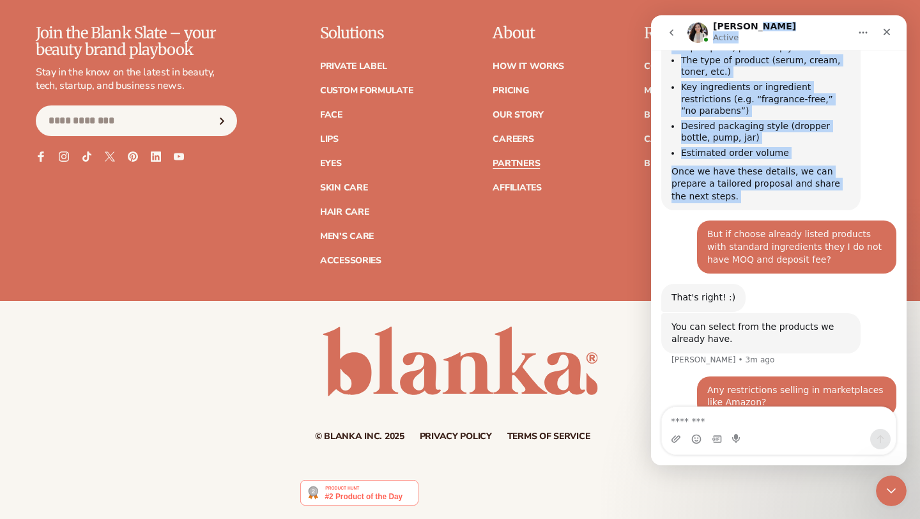
drag, startPoint x: 778, startPoint y: 32, endPoint x: 558, endPoint y: 218, distance: 288.2
click at [651, 218] on html "Rochelle Active Have a look around and message us if you have any questions! He…" at bounding box center [778, 240] width 255 height 450
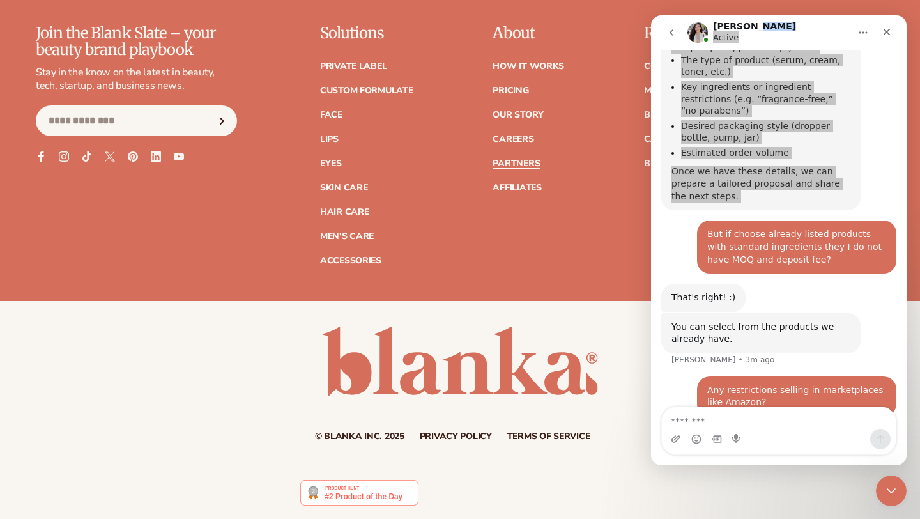
click at [558, 217] on div "About How It Works Pricing Our Story Careers Partners" at bounding box center [528, 145] width 72 height 240
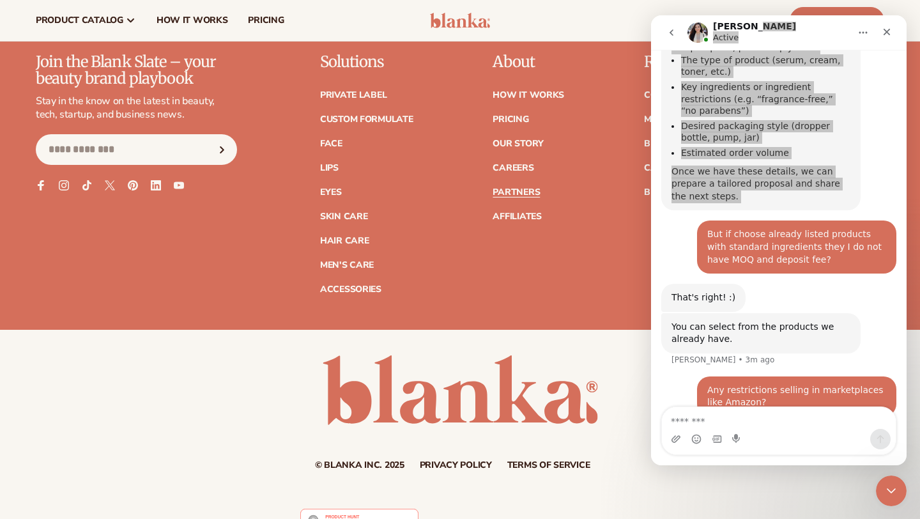
scroll to position [2292, 0]
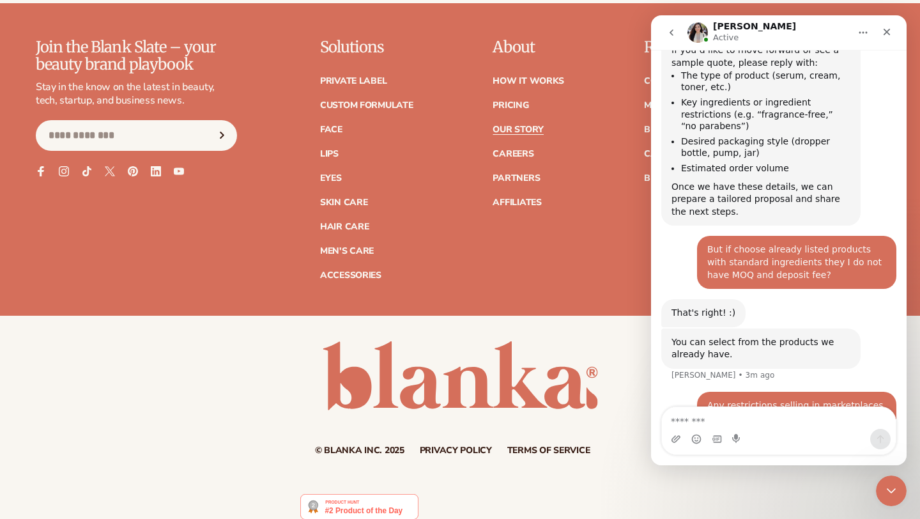
scroll to position [1074, 0]
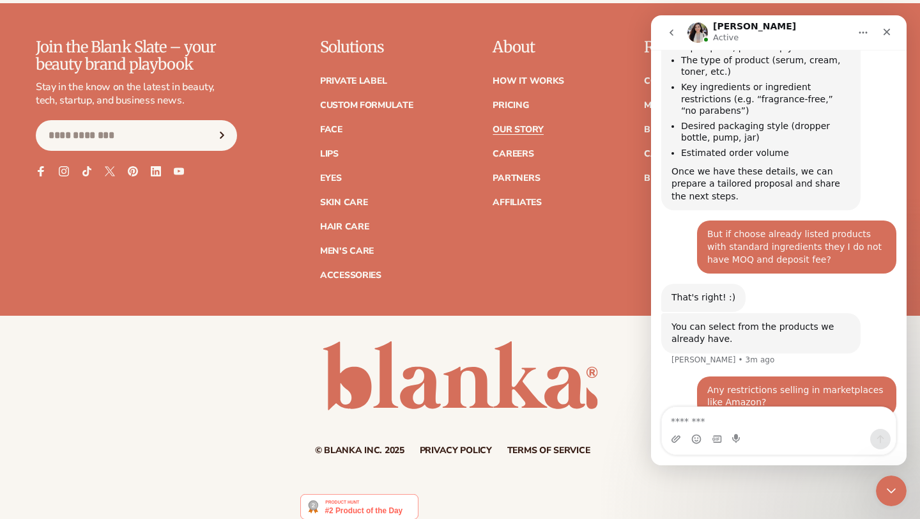
click at [374, 501] on img at bounding box center [359, 507] width 118 height 26
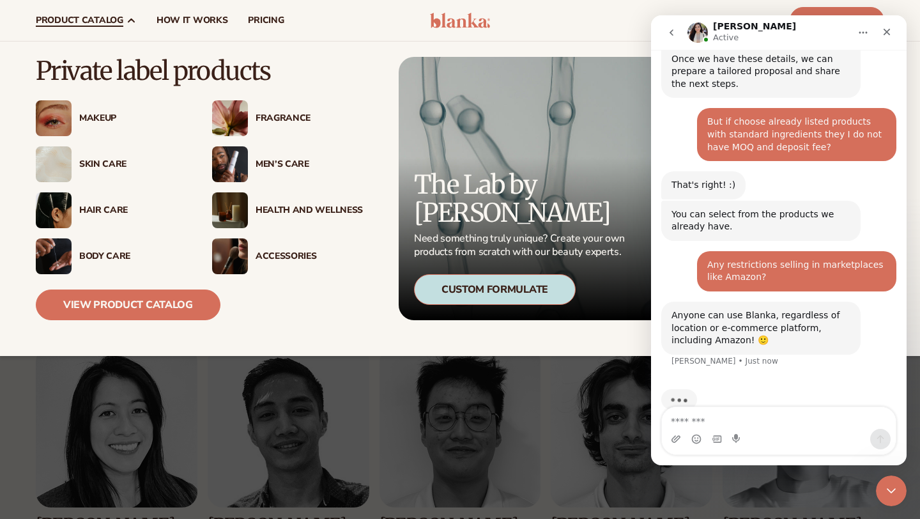
scroll to position [1137, 0]
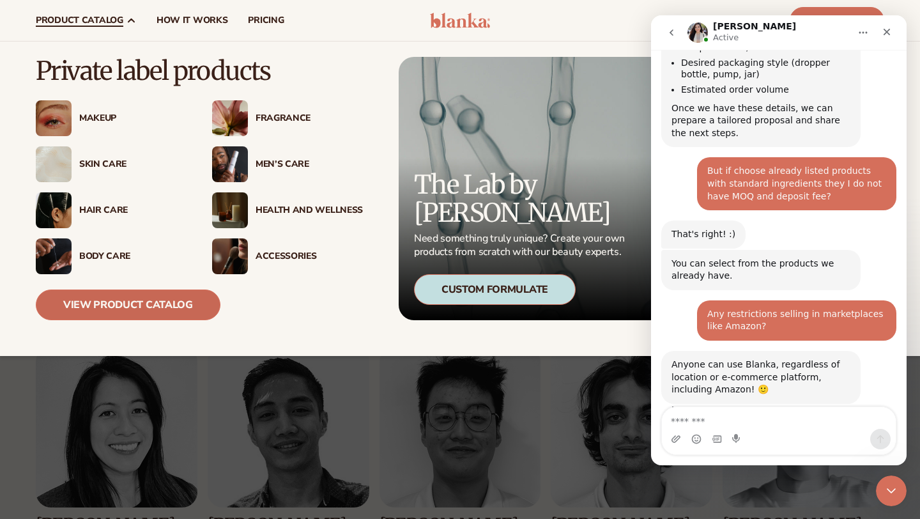
click at [135, 307] on link "View Product Catalog" at bounding box center [128, 304] width 185 height 31
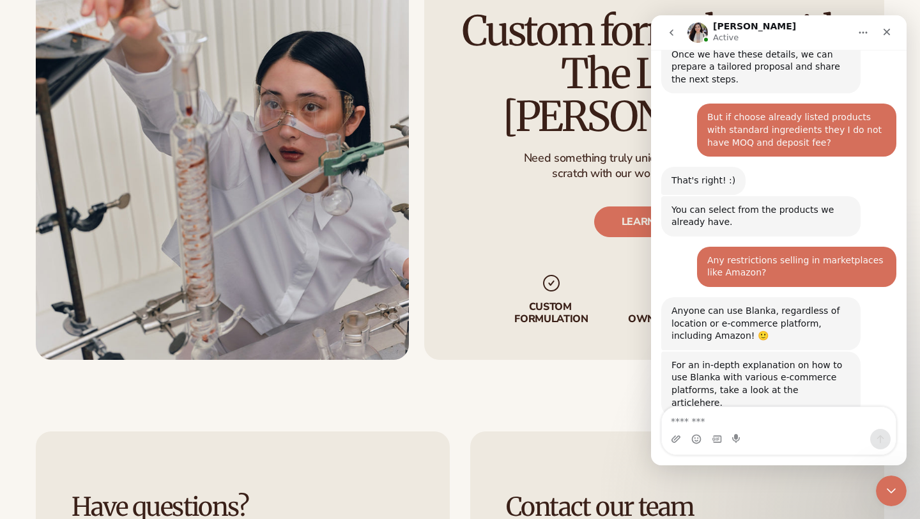
scroll to position [1589, 0]
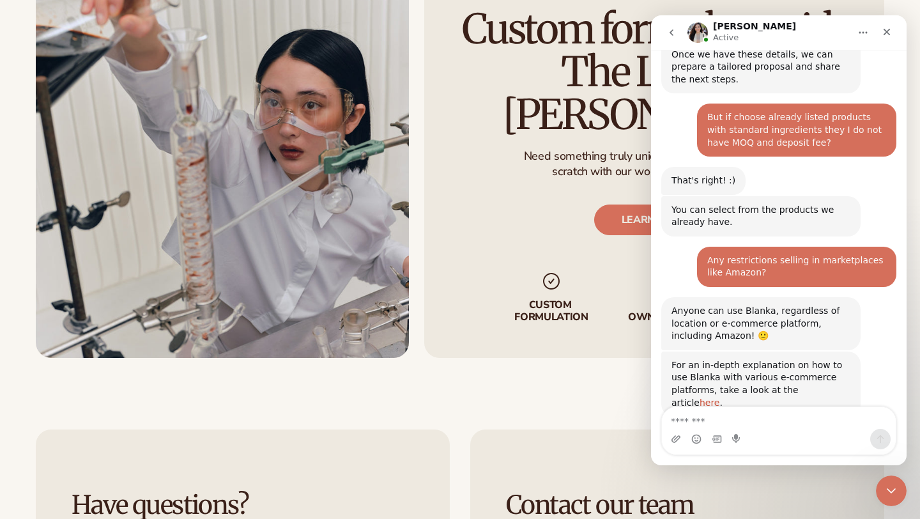
click at [720, 397] on link "here" at bounding box center [709, 402] width 20 height 10
click at [761, 425] on textarea "Message…" at bounding box center [779, 418] width 234 height 22
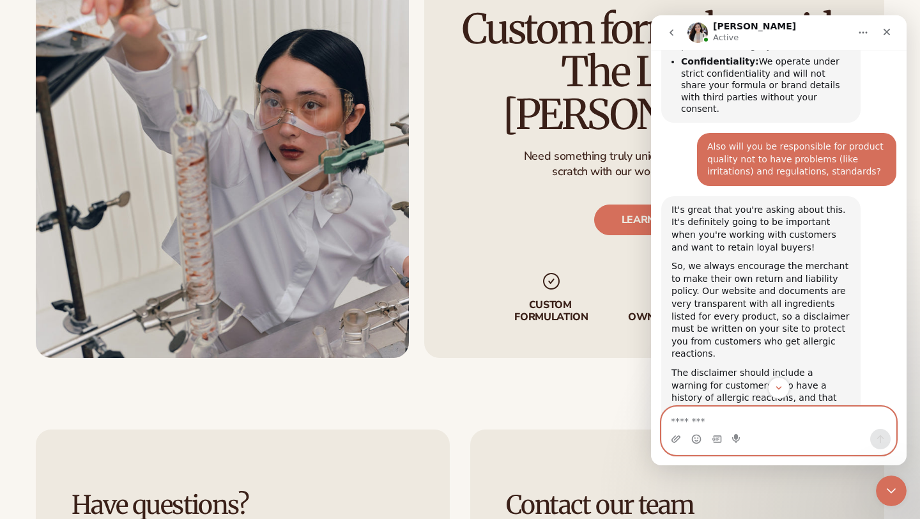
scroll to position [1945, 0]
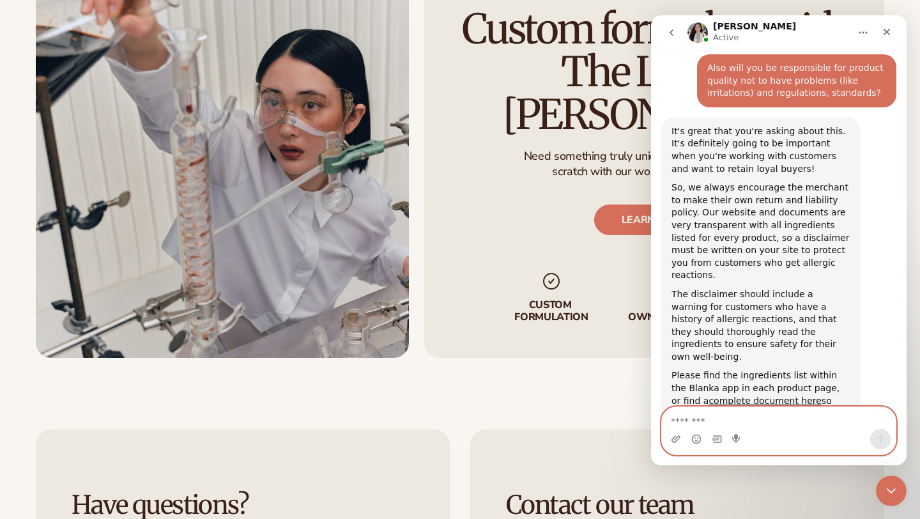
click at [748, 419] on textarea "Message…" at bounding box center [779, 418] width 234 height 22
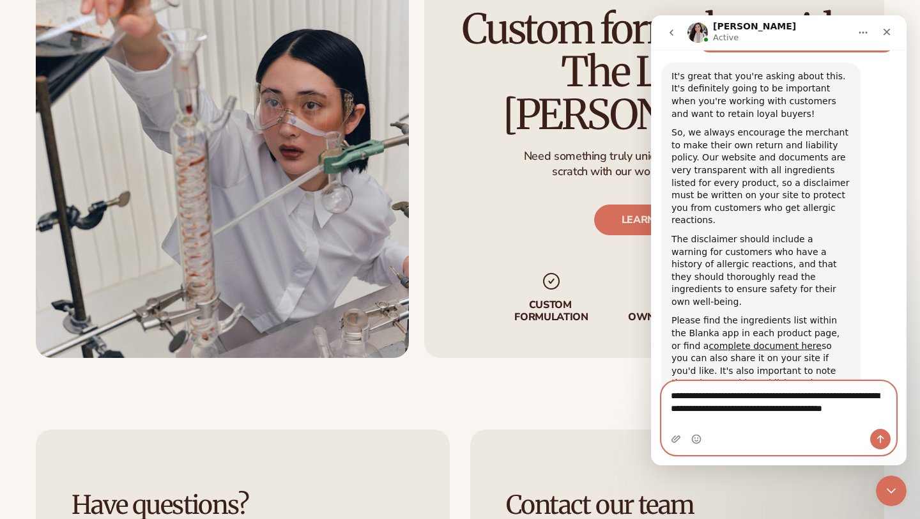
scroll to position [2013, 0]
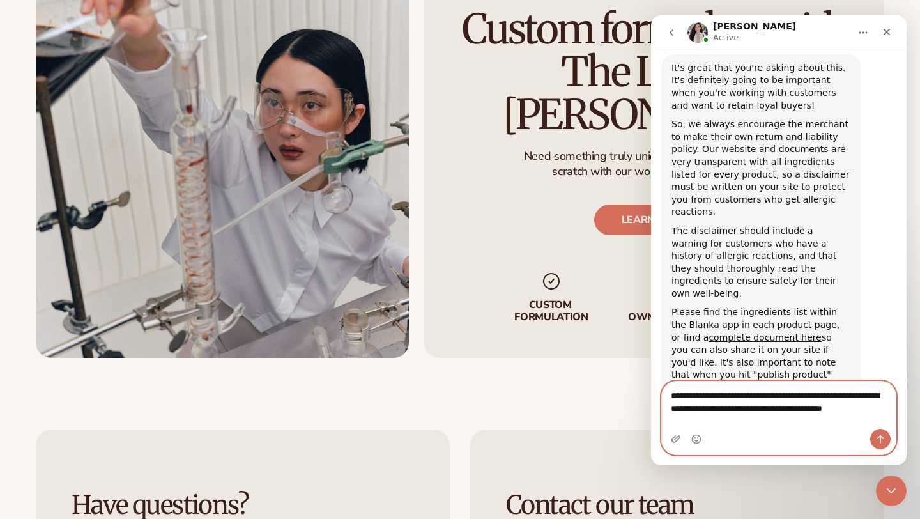
type textarea "**********"
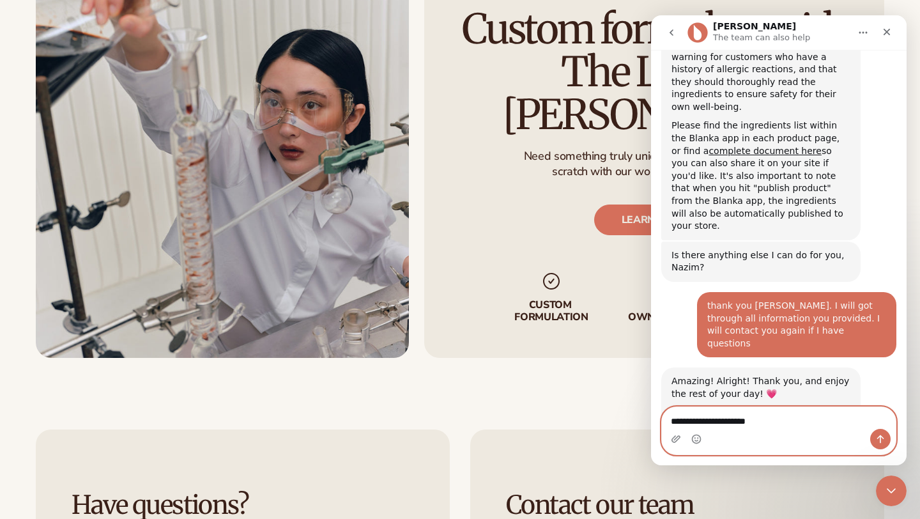
scroll to position [2268, 0]
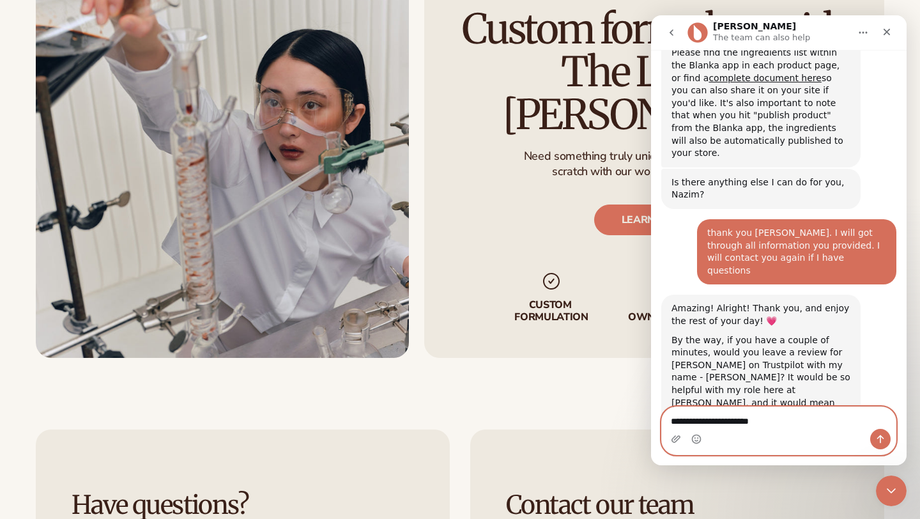
type textarea "**********"
click at [817, 499] on span "Amazing" at bounding box center [810, 510] width 23 height 23
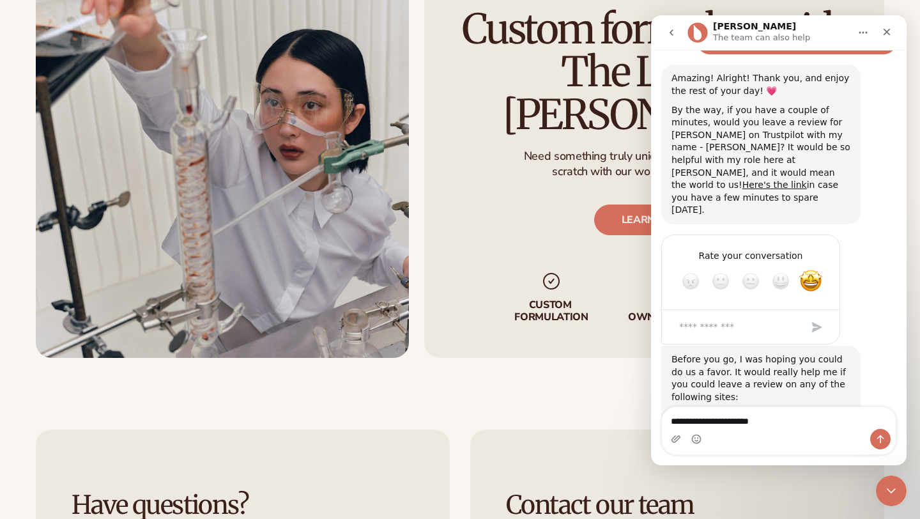
scroll to position [2500, 0]
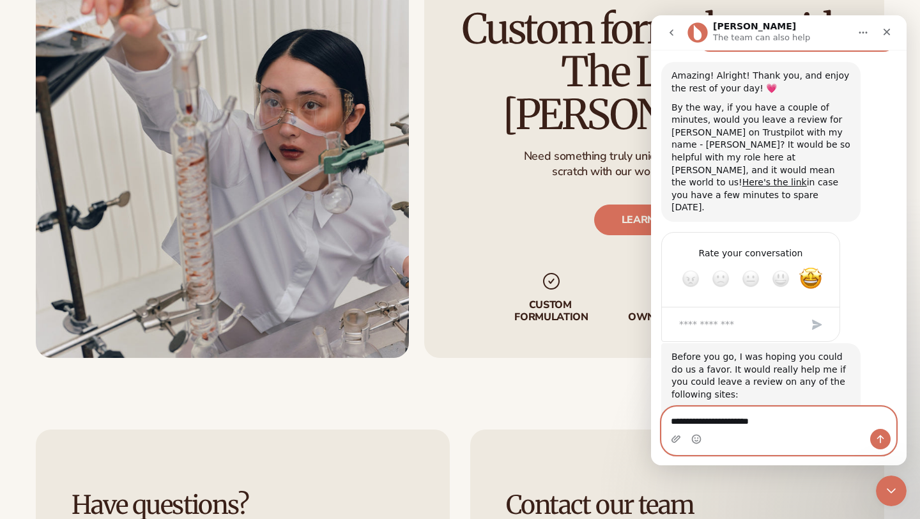
click at [801, 427] on textarea "**********" at bounding box center [779, 418] width 234 height 22
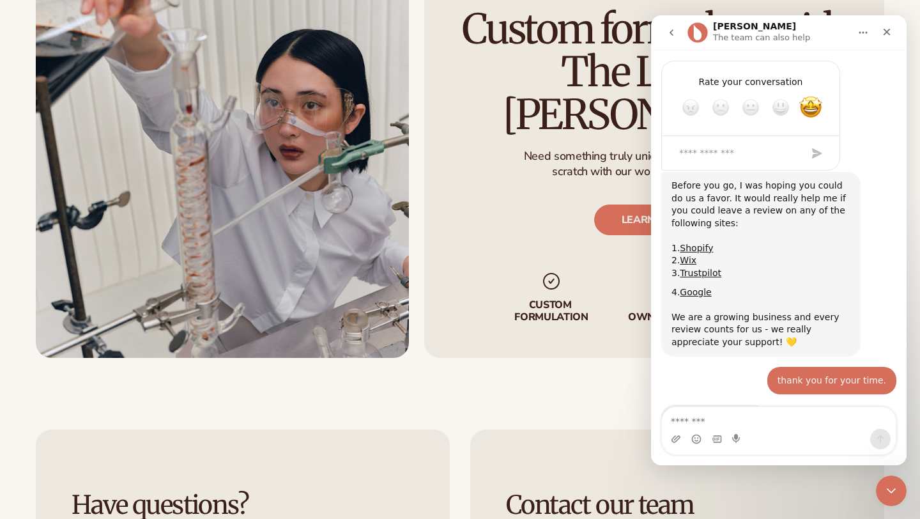
scroll to position [2669, 0]
click at [812, 478] on span "Amazing" at bounding box center [810, 489] width 23 height 23
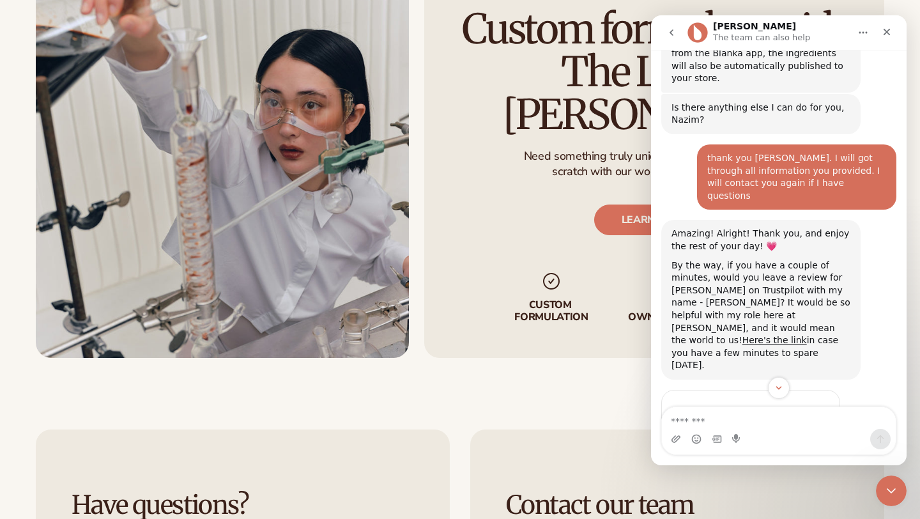
scroll to position [2344, 0]
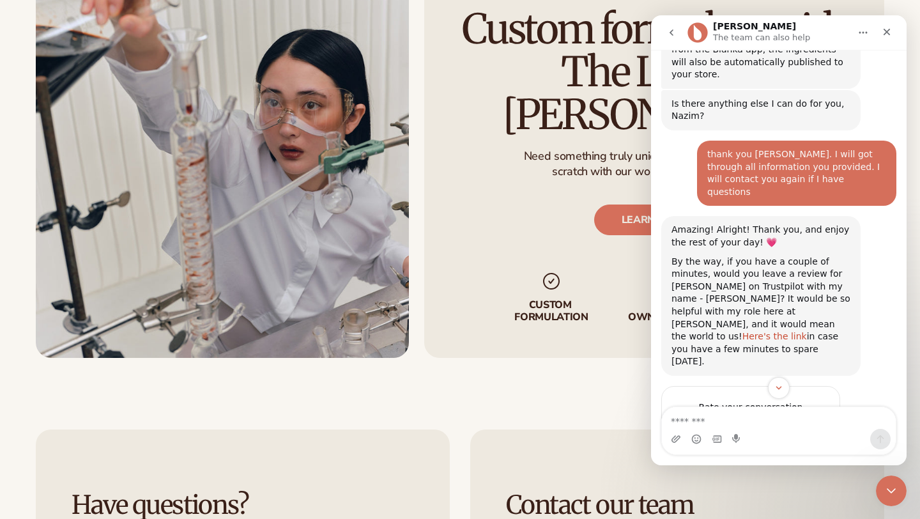
click at [756, 331] on link "Here's the link" at bounding box center [774, 336] width 64 height 10
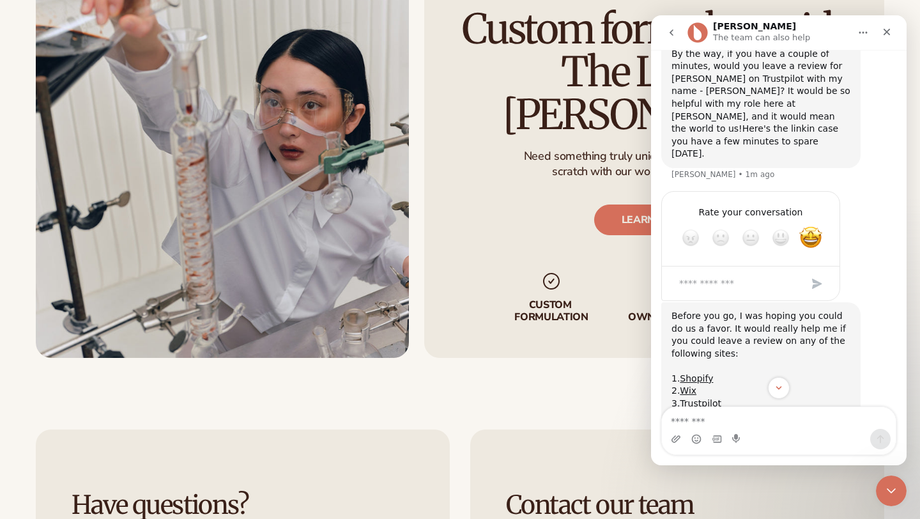
scroll to position [2895, 0]
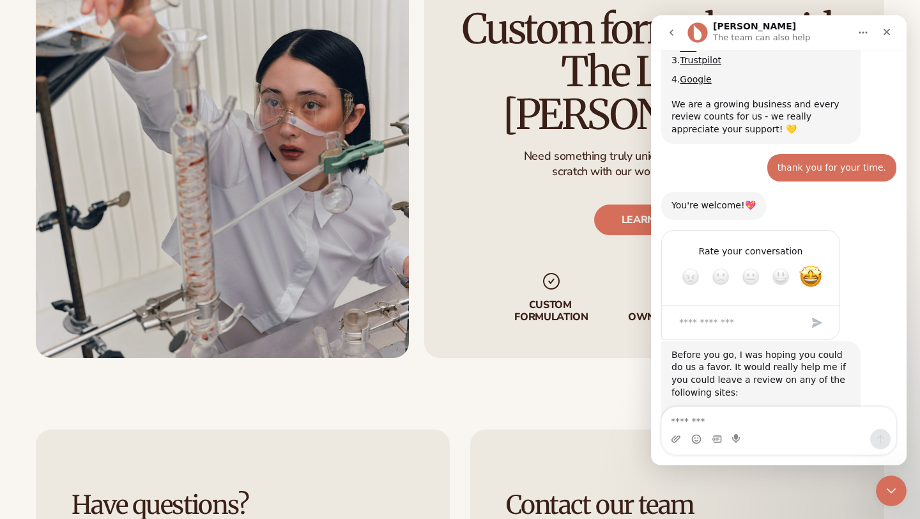
click at [695, 456] on link "Google" at bounding box center [694, 461] width 31 height 10
